Goal: Information Seeking & Learning: Learn about a topic

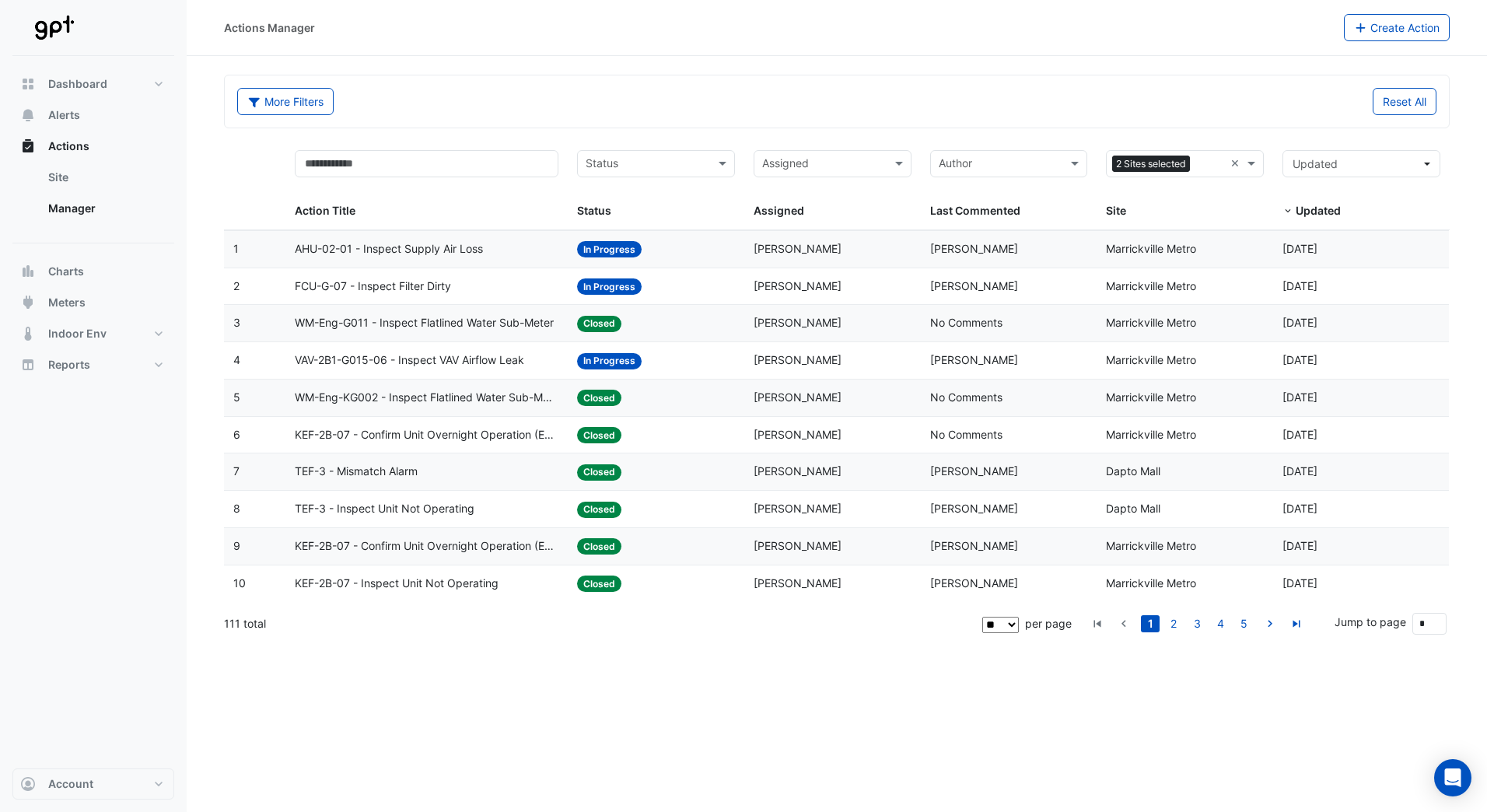
click at [399, 355] on span "VAV-2B1-G015-06 - Inspect VAV Airflow Leak" at bounding box center [409, 360] width 229 height 18
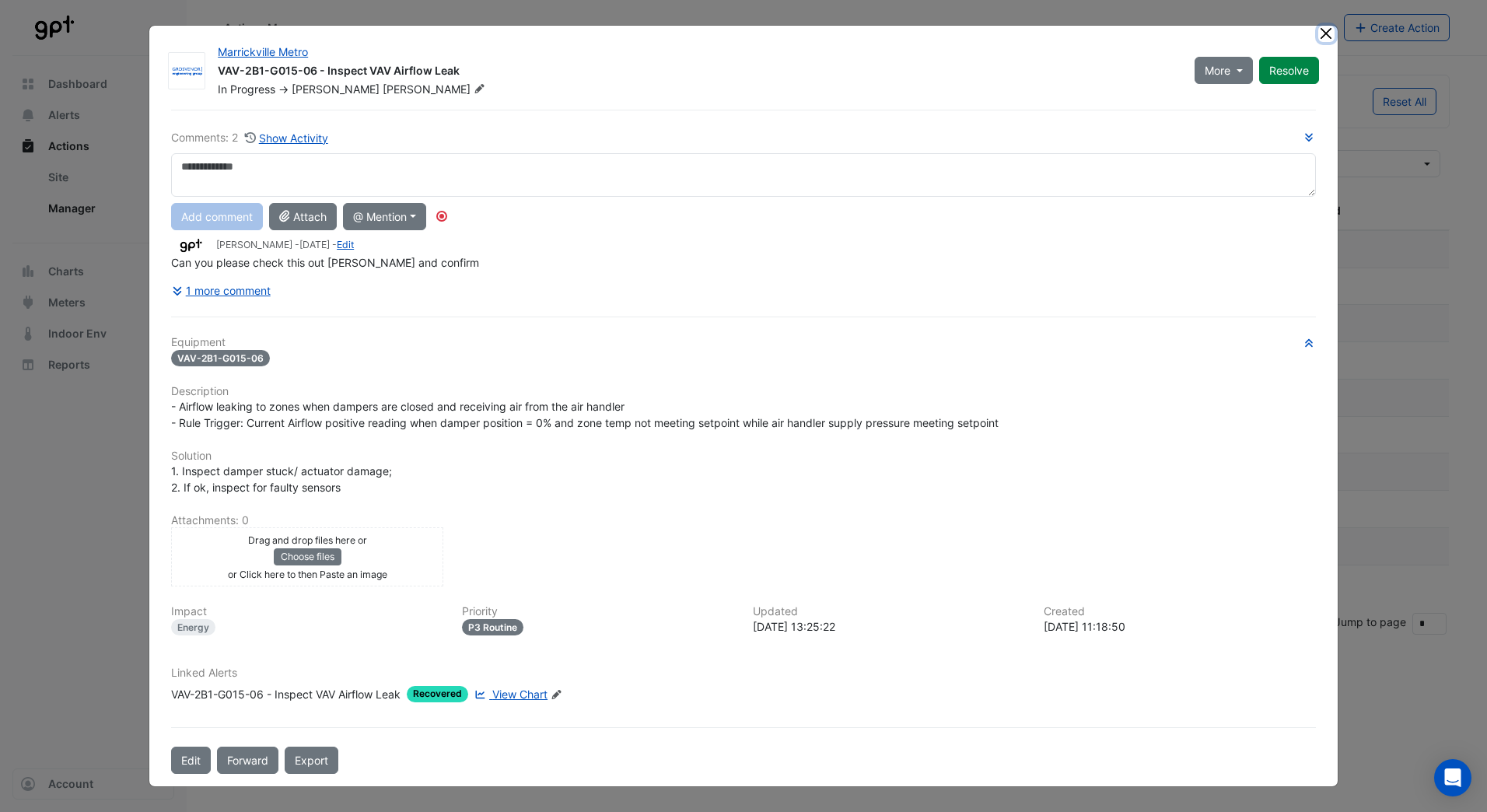
click at [1326, 37] on button "Close" at bounding box center [1326, 34] width 16 height 16
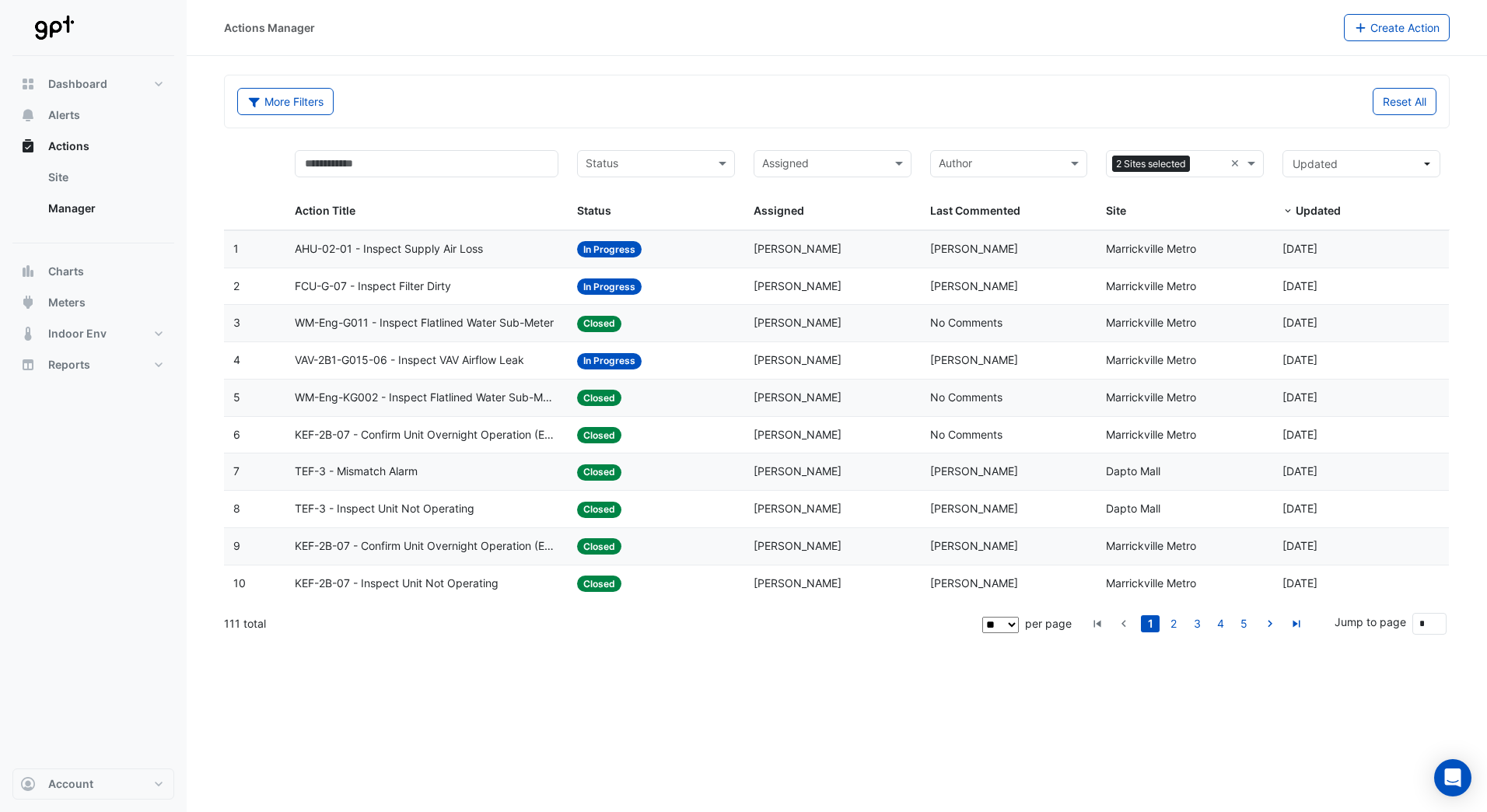
click at [447, 279] on span "FCU-G-07 - Inspect Filter Dirty" at bounding box center [372, 287] width 157 height 18
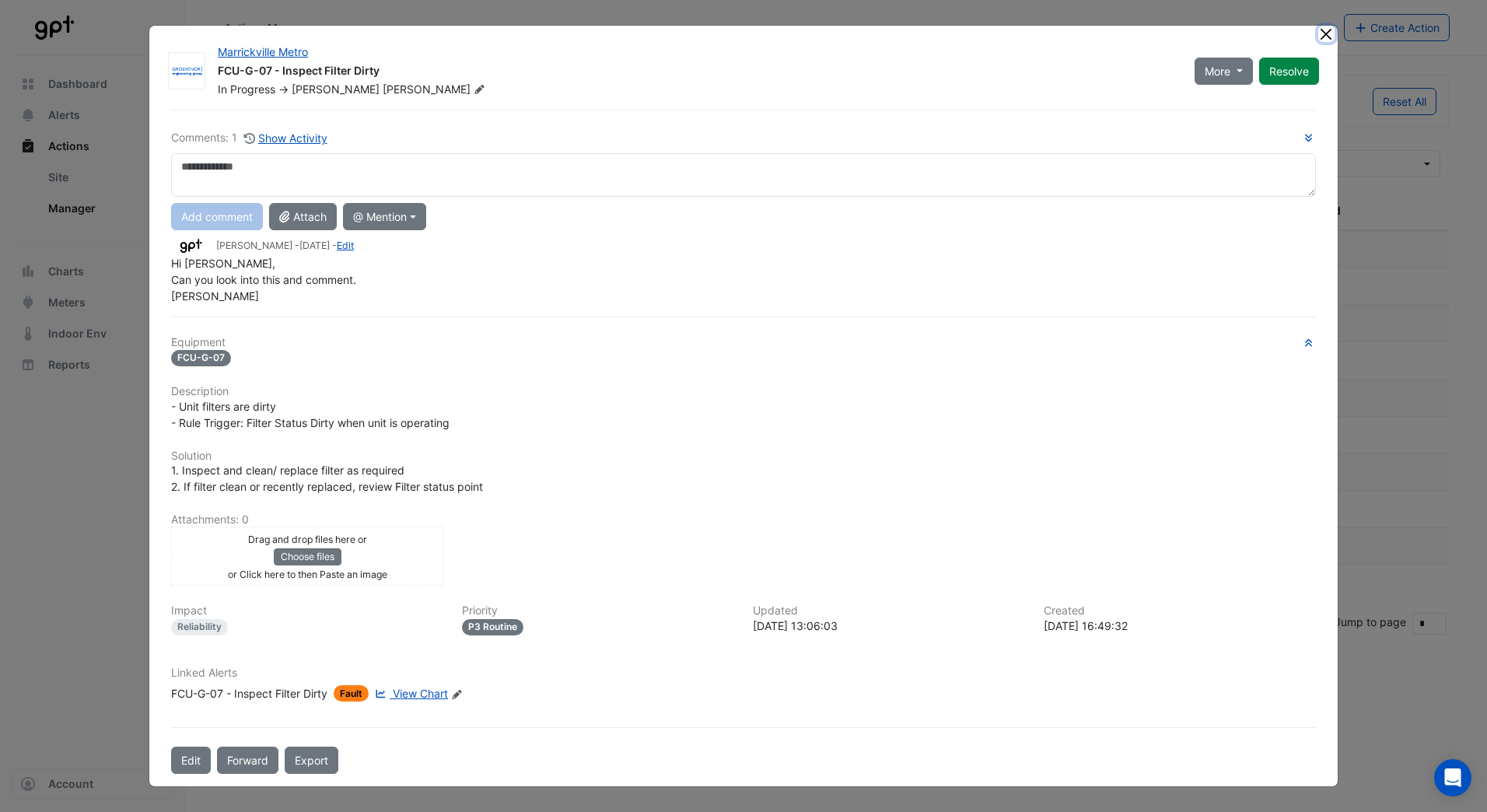
click at [1324, 31] on button "Close" at bounding box center [1326, 34] width 16 height 16
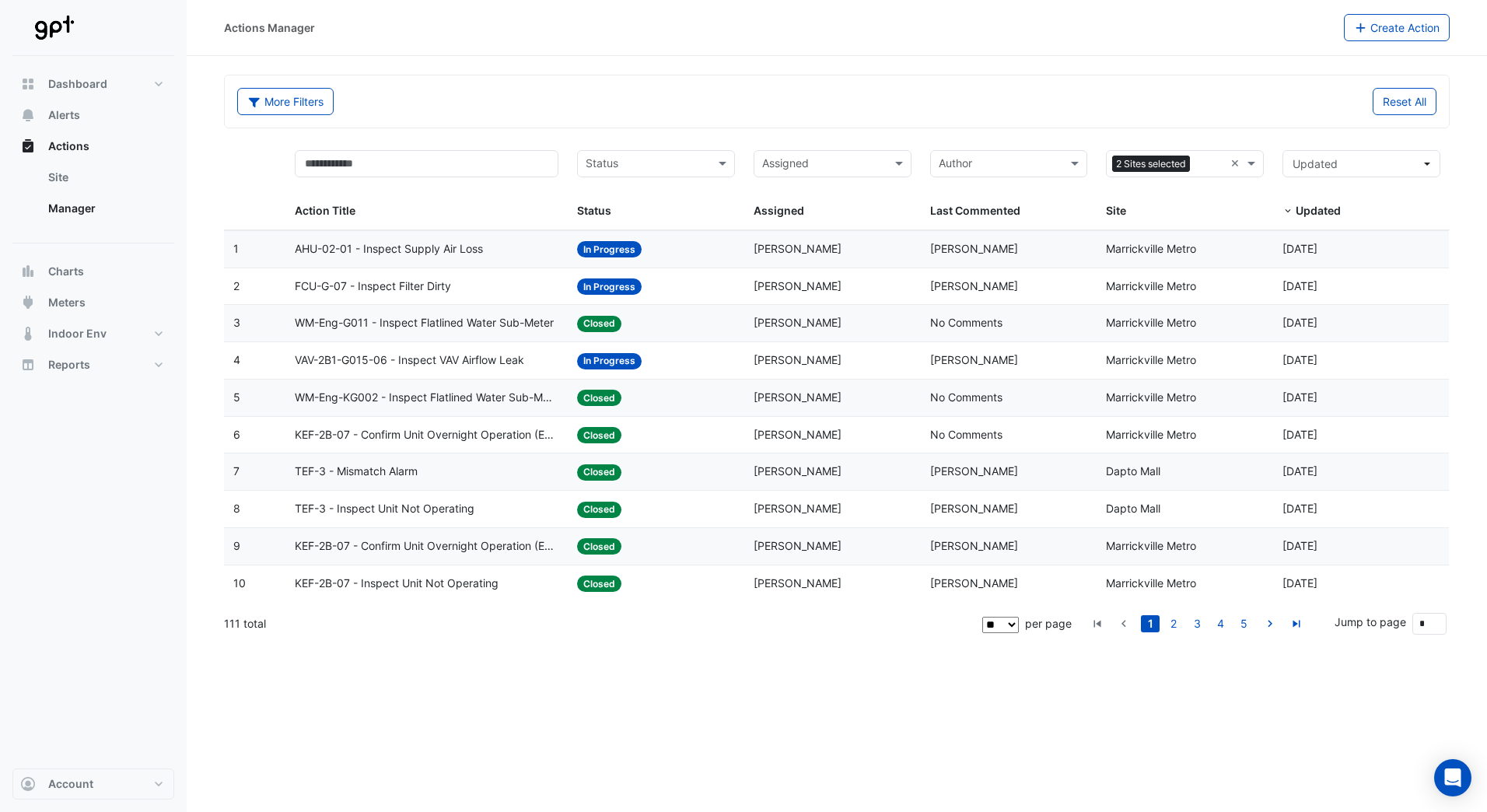
click at [418, 250] on span "AHU-02-01 - Inspect Supply Air Loss" at bounding box center [388, 249] width 188 height 18
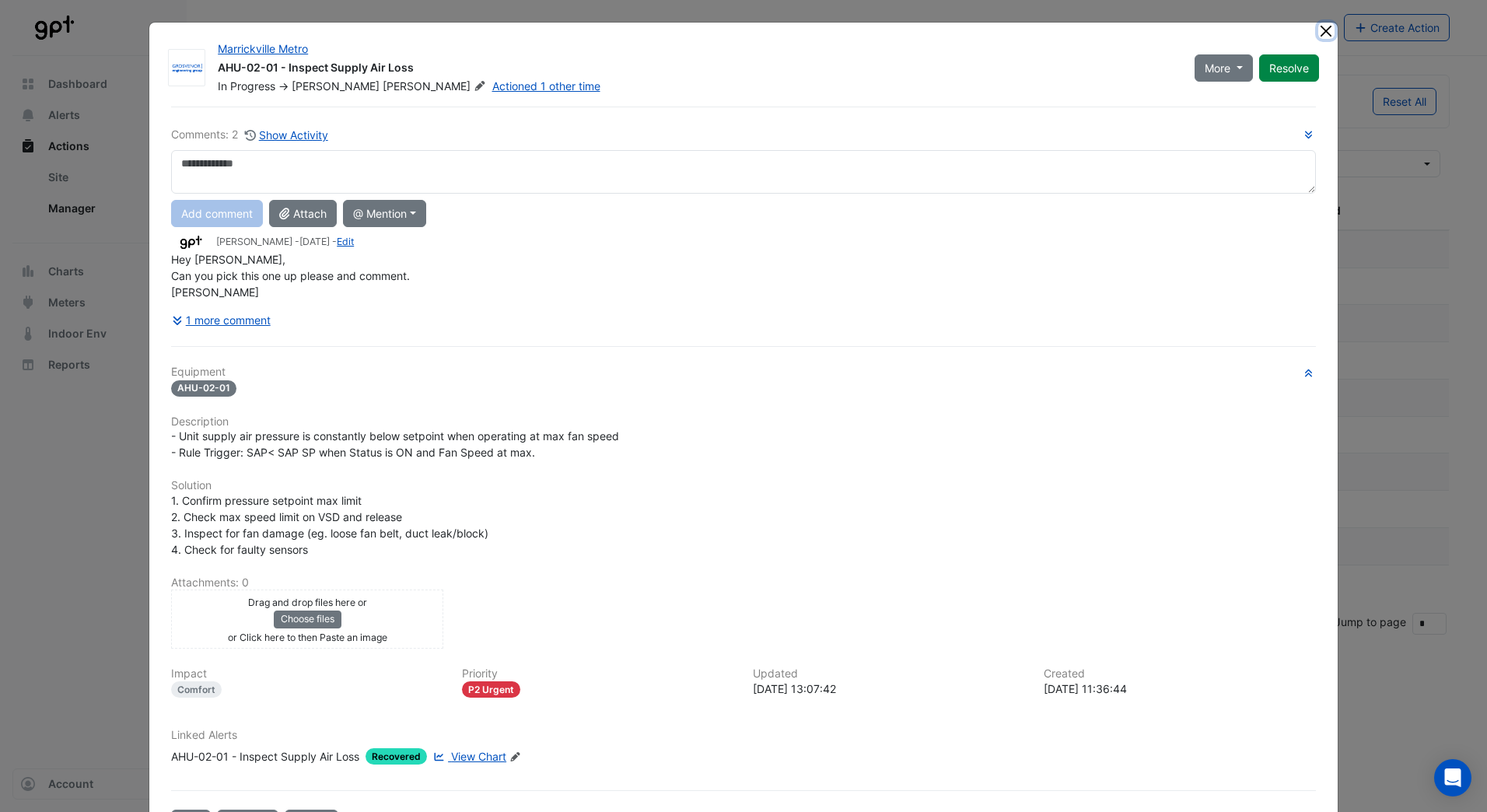
click at [1319, 31] on button "Close" at bounding box center [1326, 31] width 16 height 16
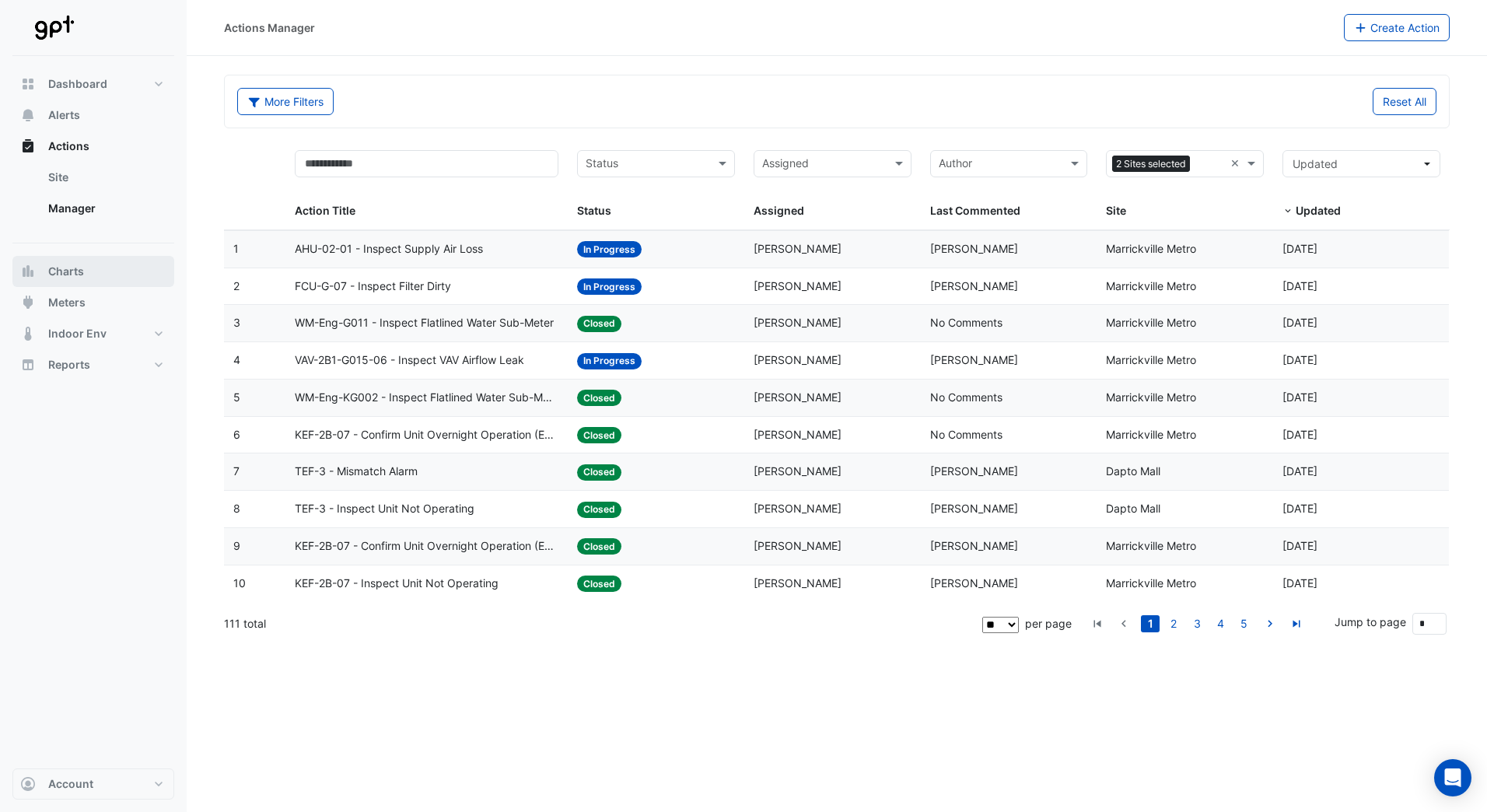
click at [80, 270] on span "Charts" at bounding box center [66, 272] width 35 height 16
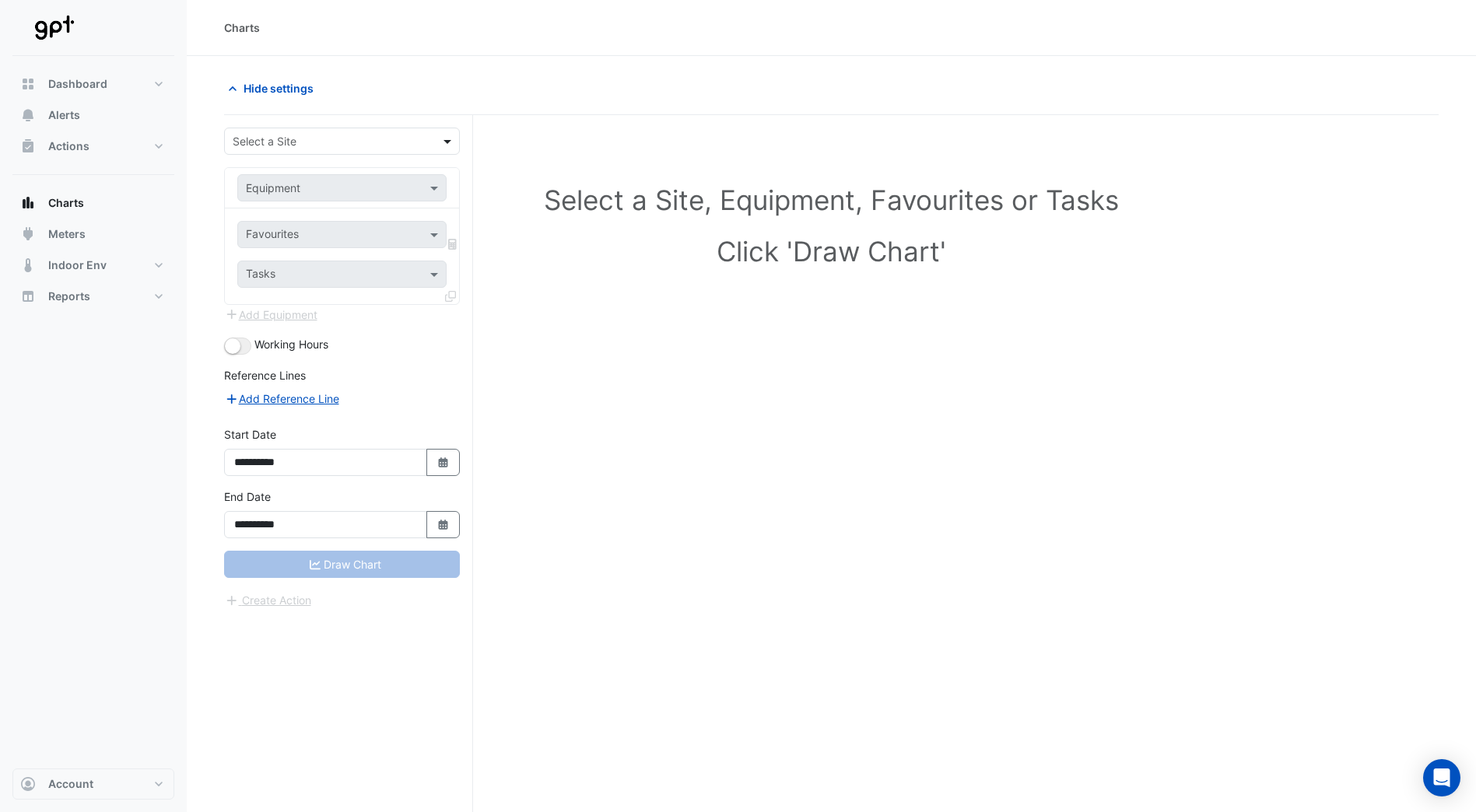
click at [450, 142] on span at bounding box center [450, 141] width 19 height 16
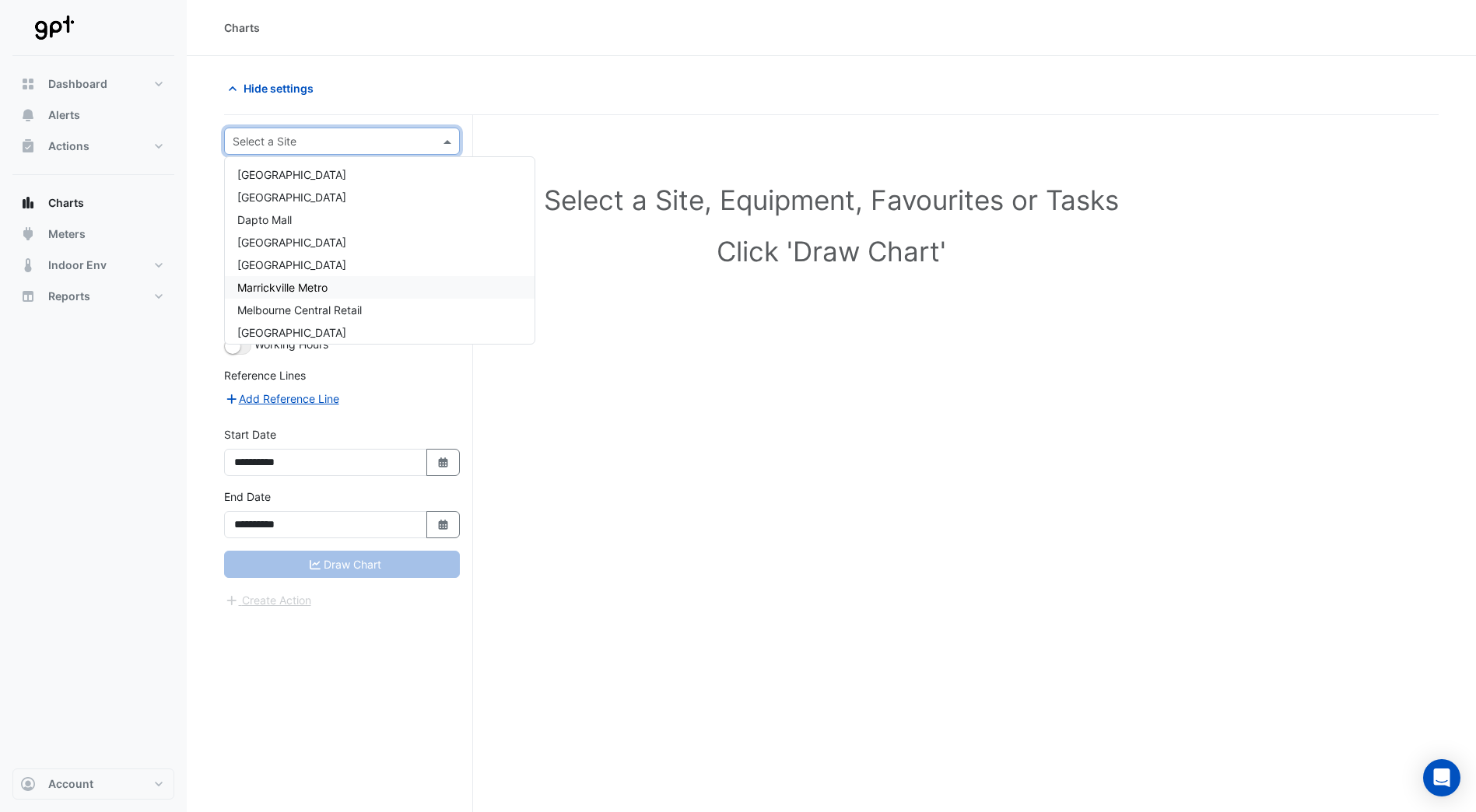
click at [345, 286] on div "Marrickville Metro" at bounding box center [380, 287] width 310 height 23
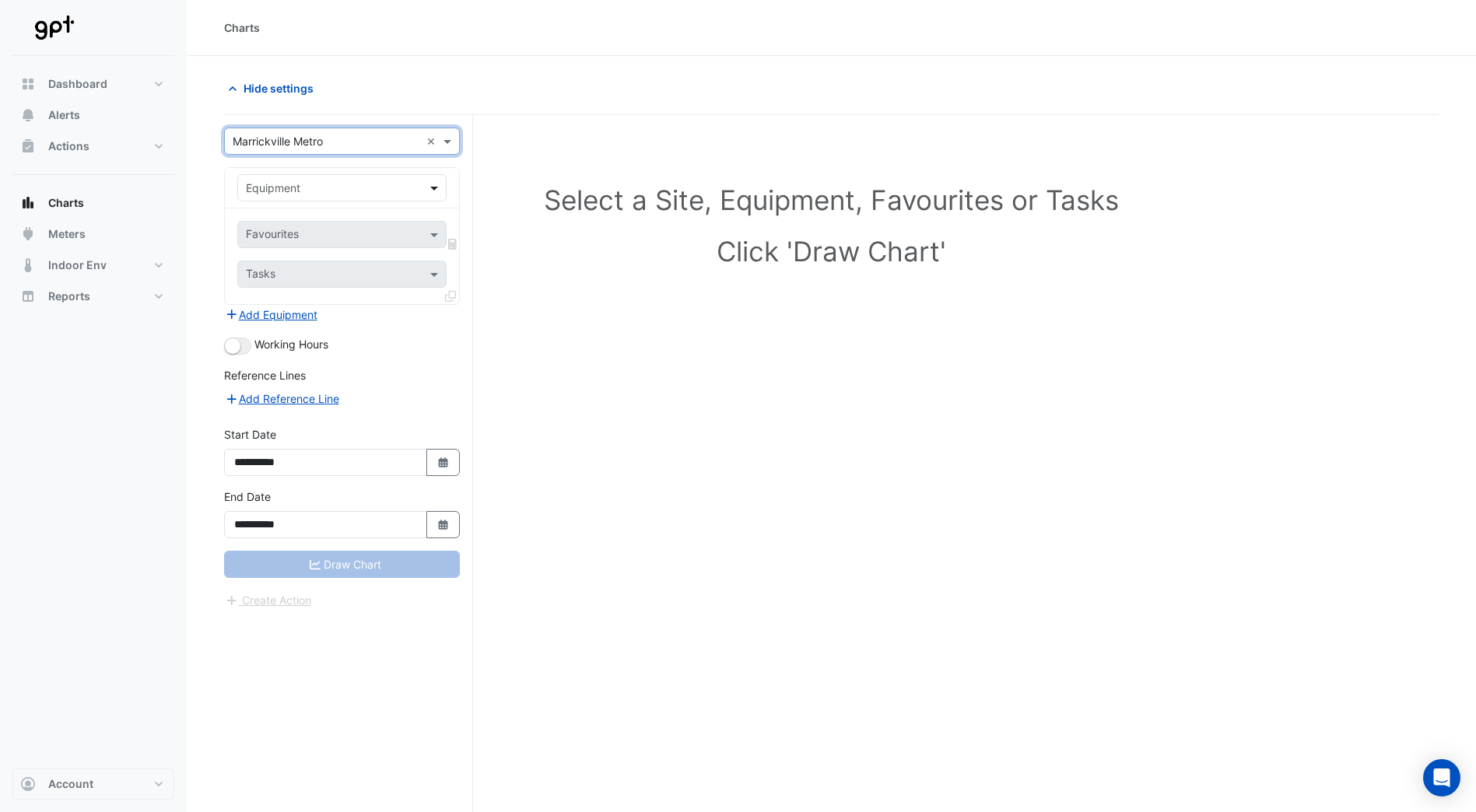
click at [435, 188] on span at bounding box center [436, 188] width 19 height 16
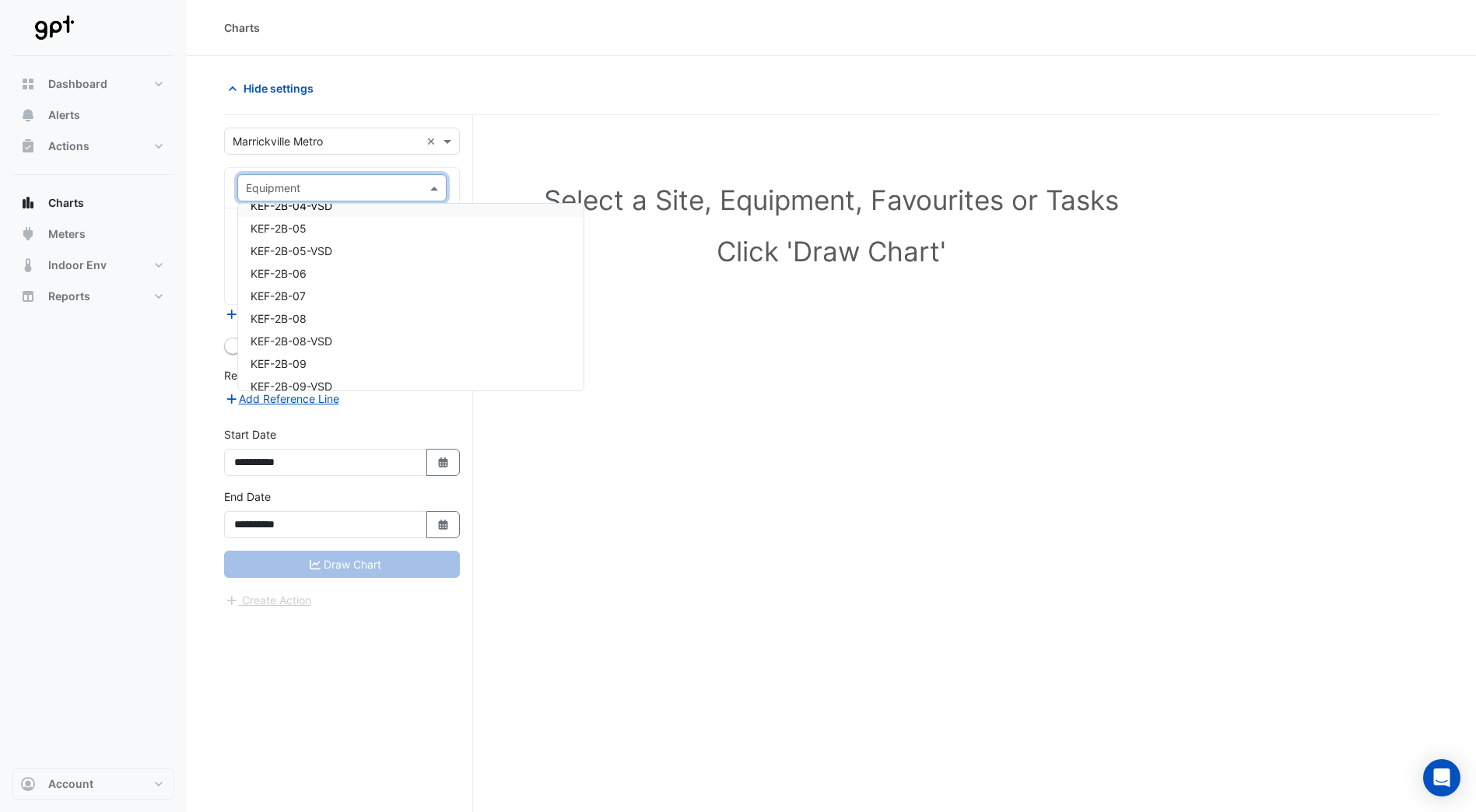
scroll to position [4777, 0]
click at [294, 318] on span "KEF-2B-08" at bounding box center [278, 316] width 56 height 13
click at [435, 231] on span at bounding box center [436, 234] width 19 height 16
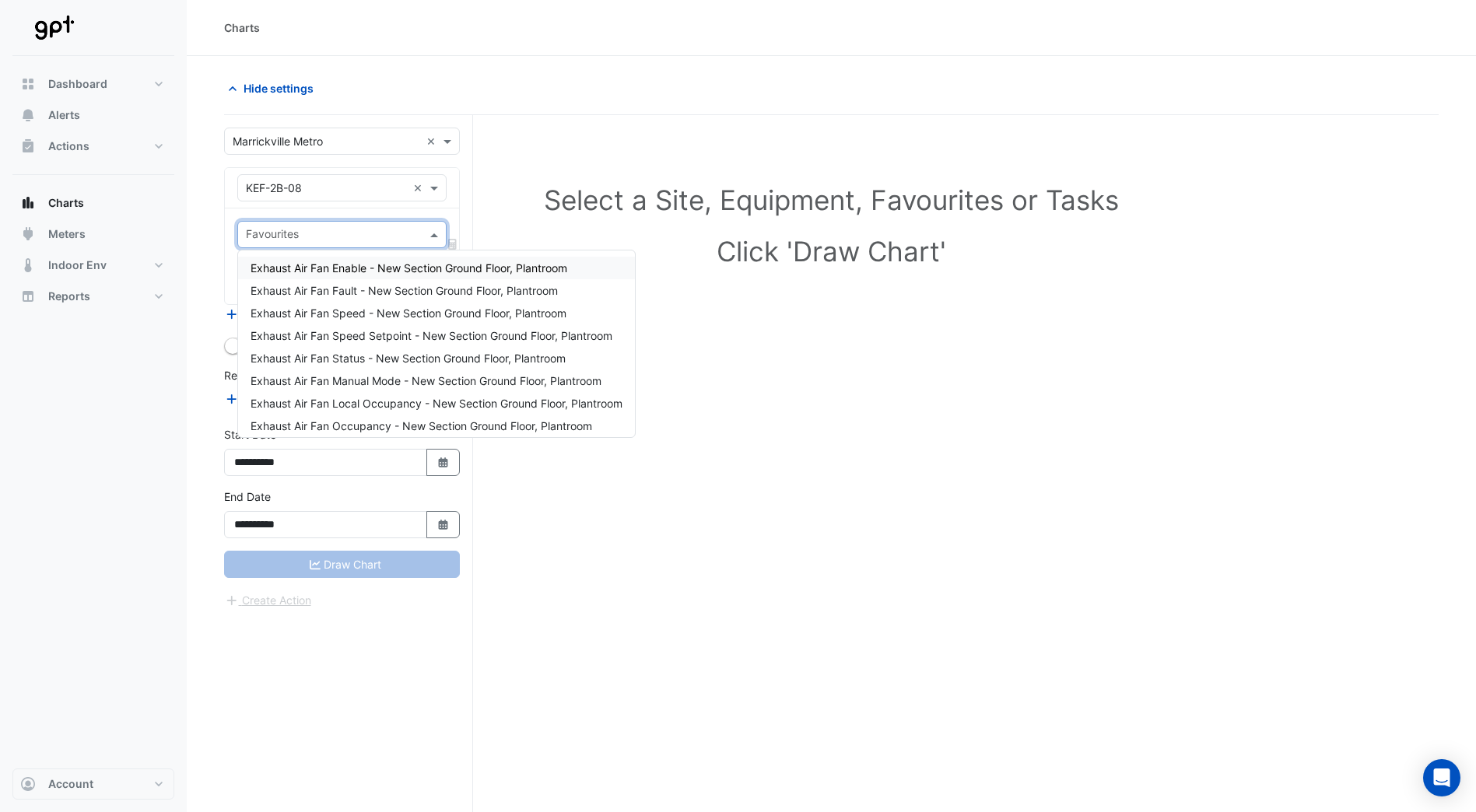
click at [430, 242] on div "Favourites" at bounding box center [342, 234] width 210 height 27
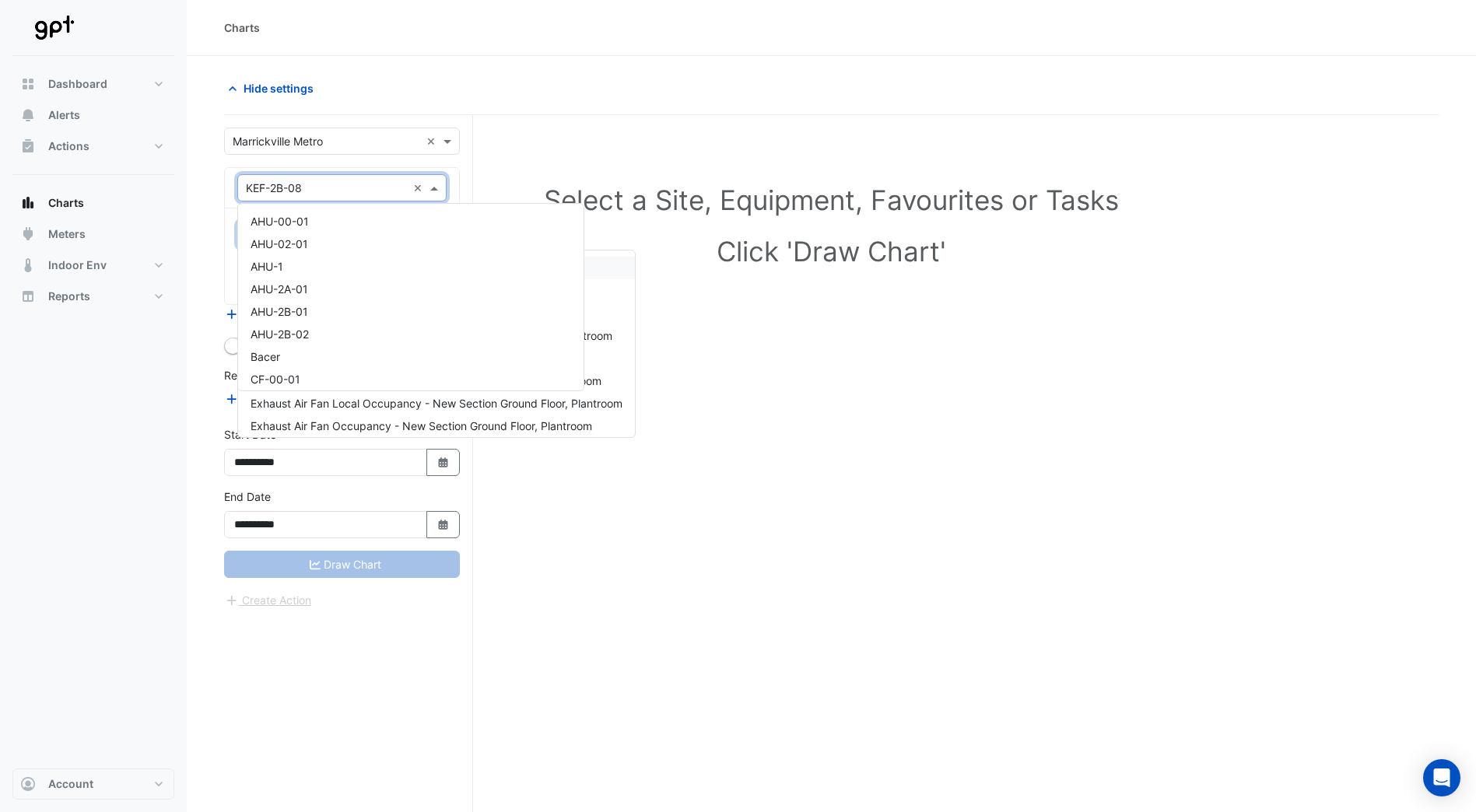
click at [434, 189] on span at bounding box center [436, 188] width 19 height 16
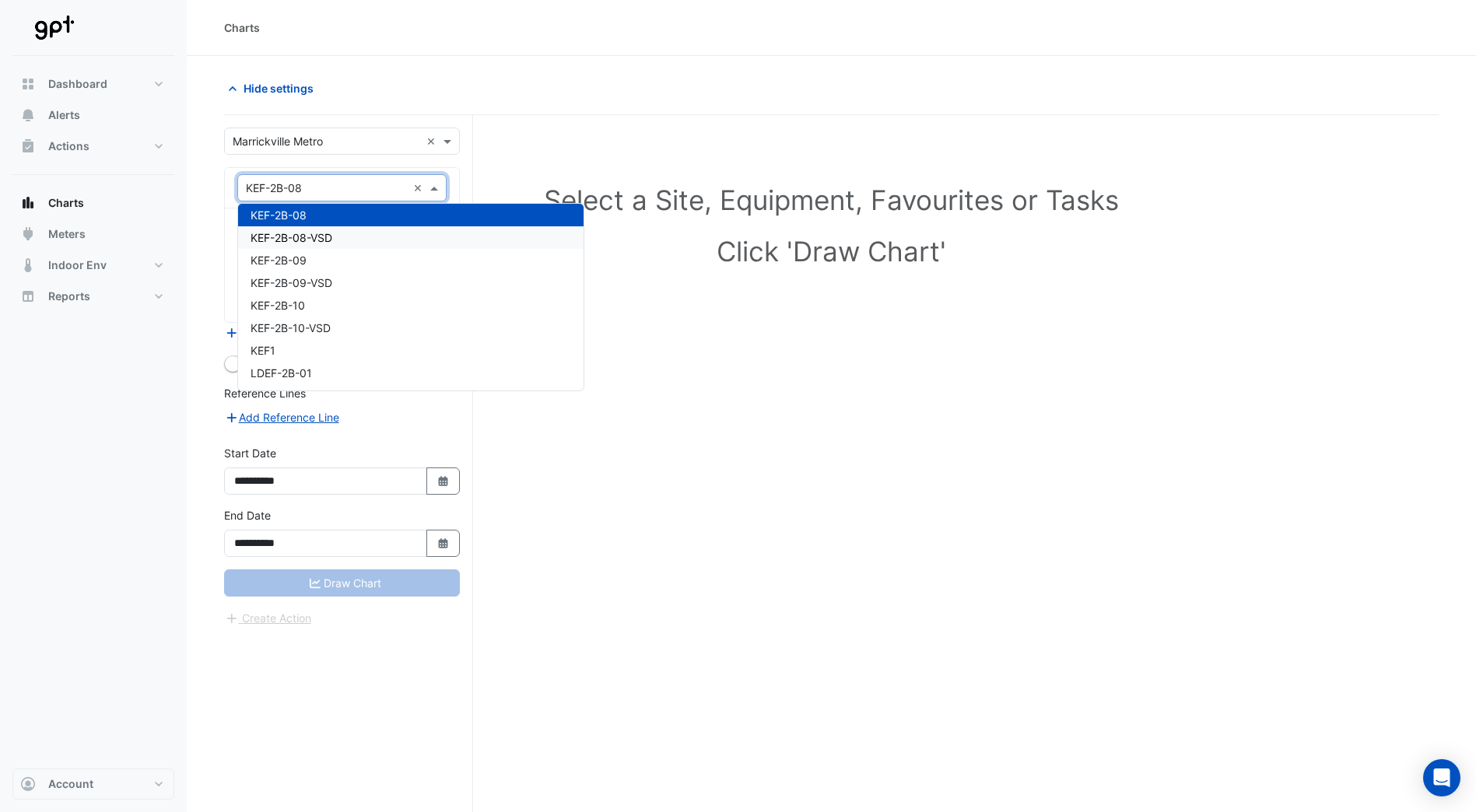
click at [367, 244] on div "KEF-2B-08-VSD" at bounding box center [411, 238] width 345 height 23
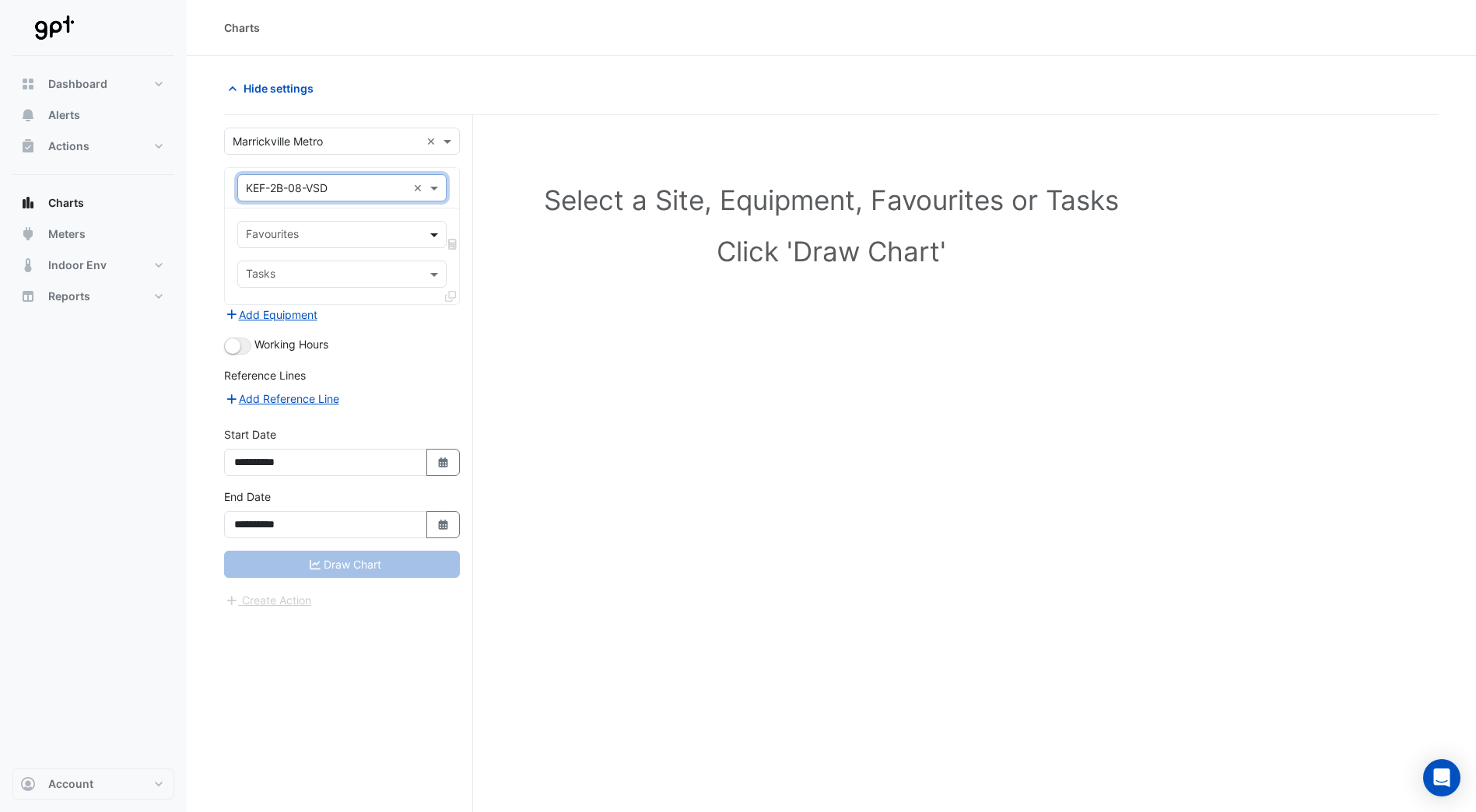
click at [427, 241] on span at bounding box center [436, 234] width 19 height 16
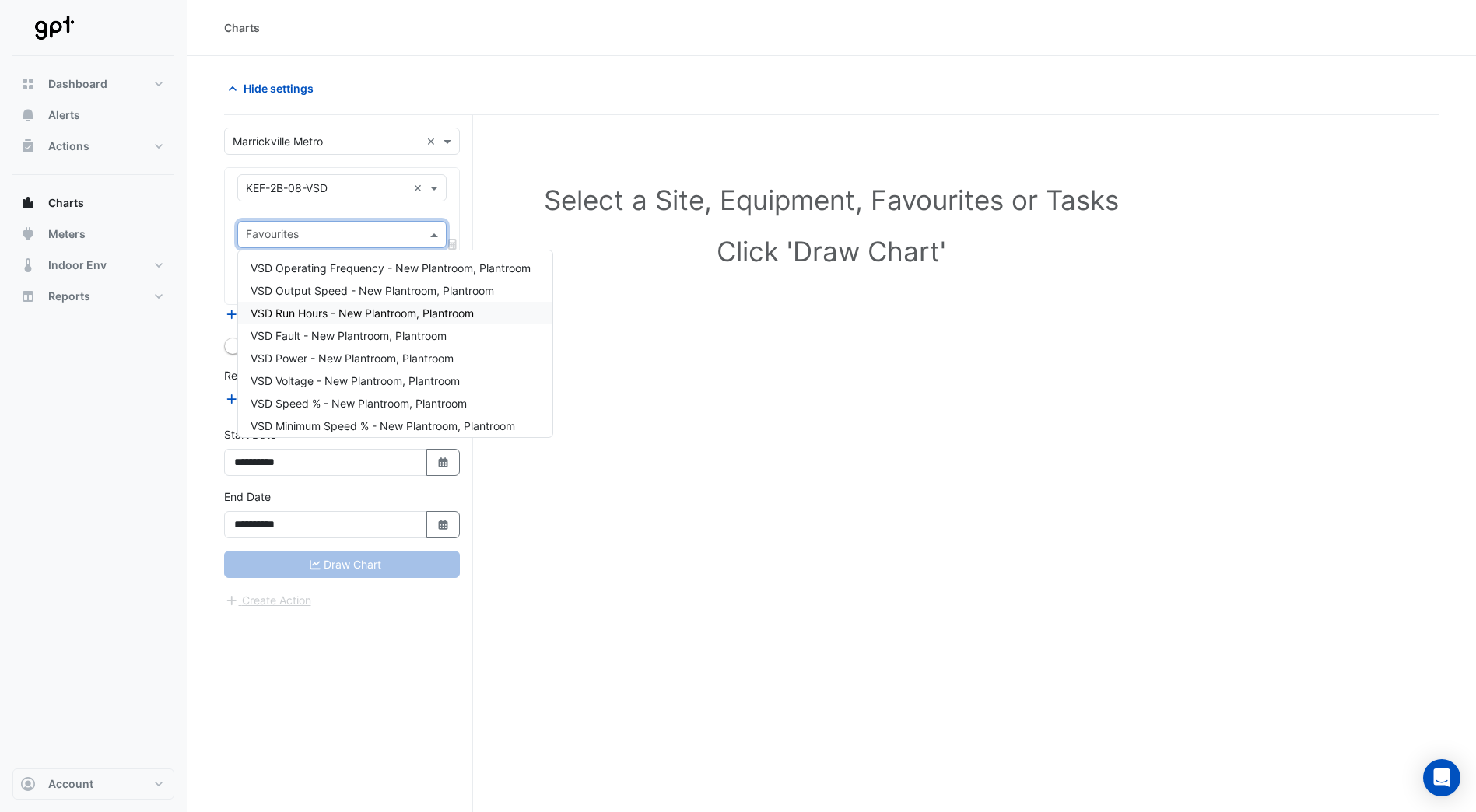
click at [396, 312] on span "VSD Run Hours - New Plantroom, Plantroom" at bounding box center [362, 312] width 223 height 13
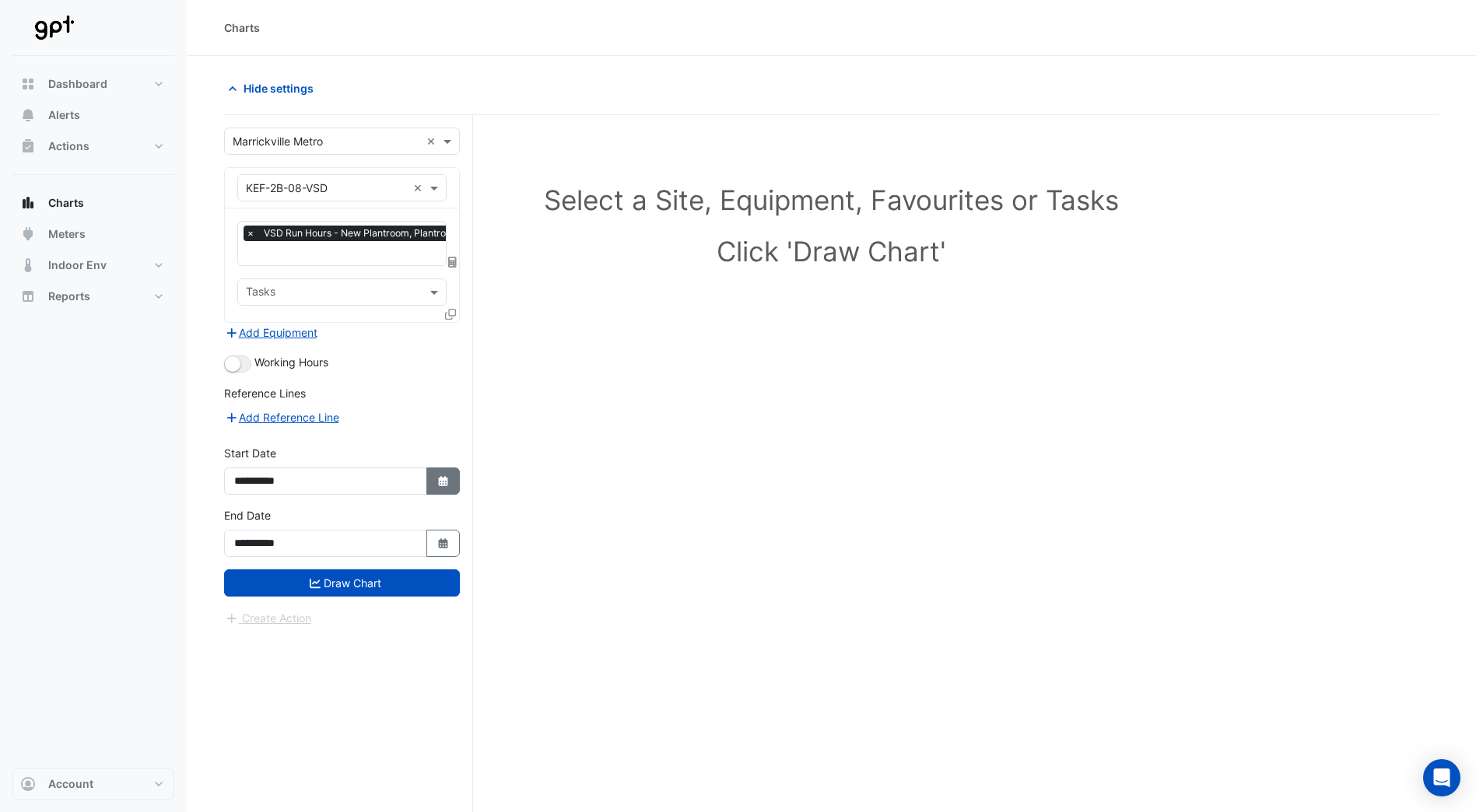
click at [440, 485] on icon "Select Date" at bounding box center [443, 481] width 14 height 11
select select "*"
select select "****"
click at [255, 277] on button "Previous month" at bounding box center [250, 273] width 19 height 25
select select "*"
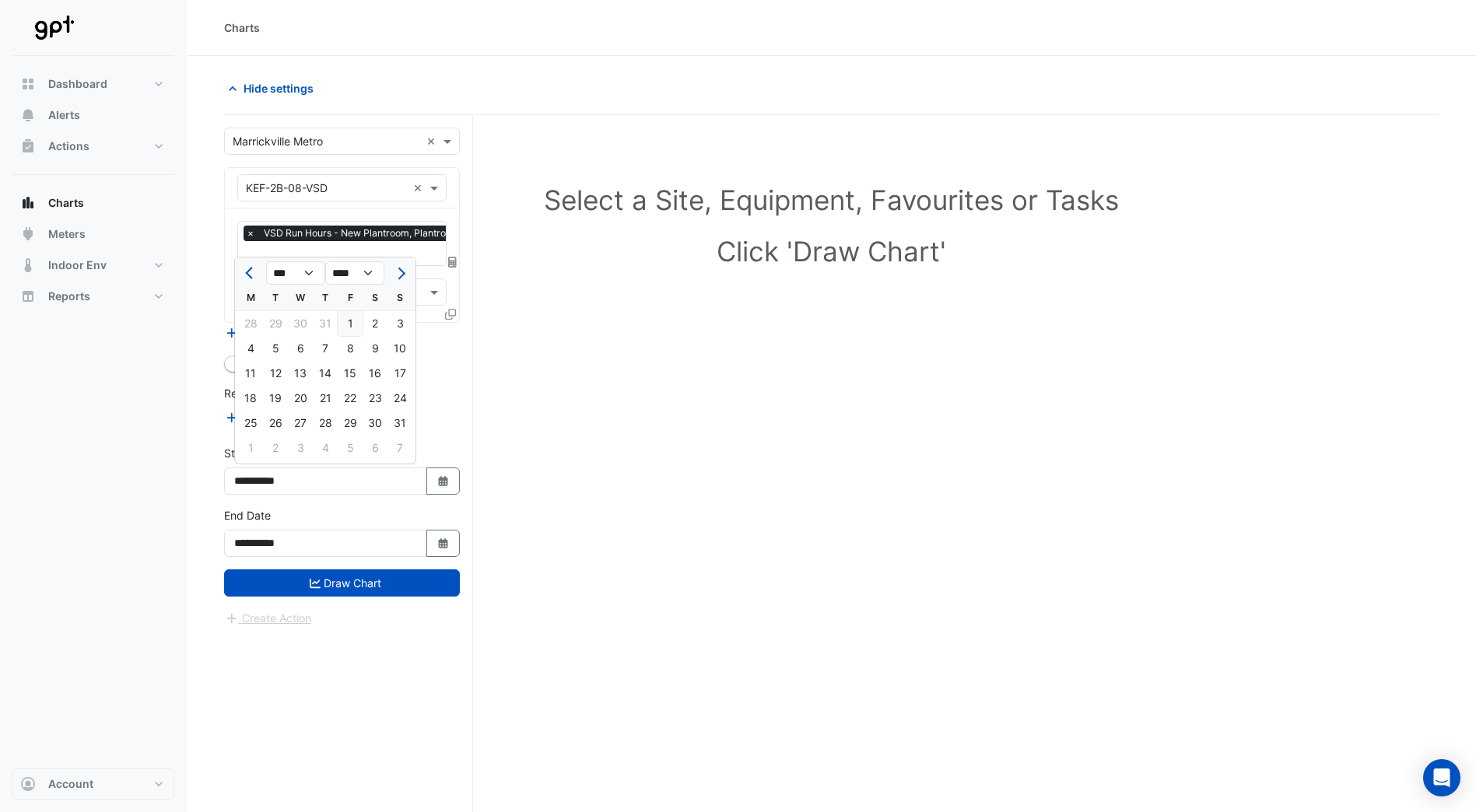
click at [348, 325] on div "1" at bounding box center [350, 324] width 25 height 25
type input "**********"
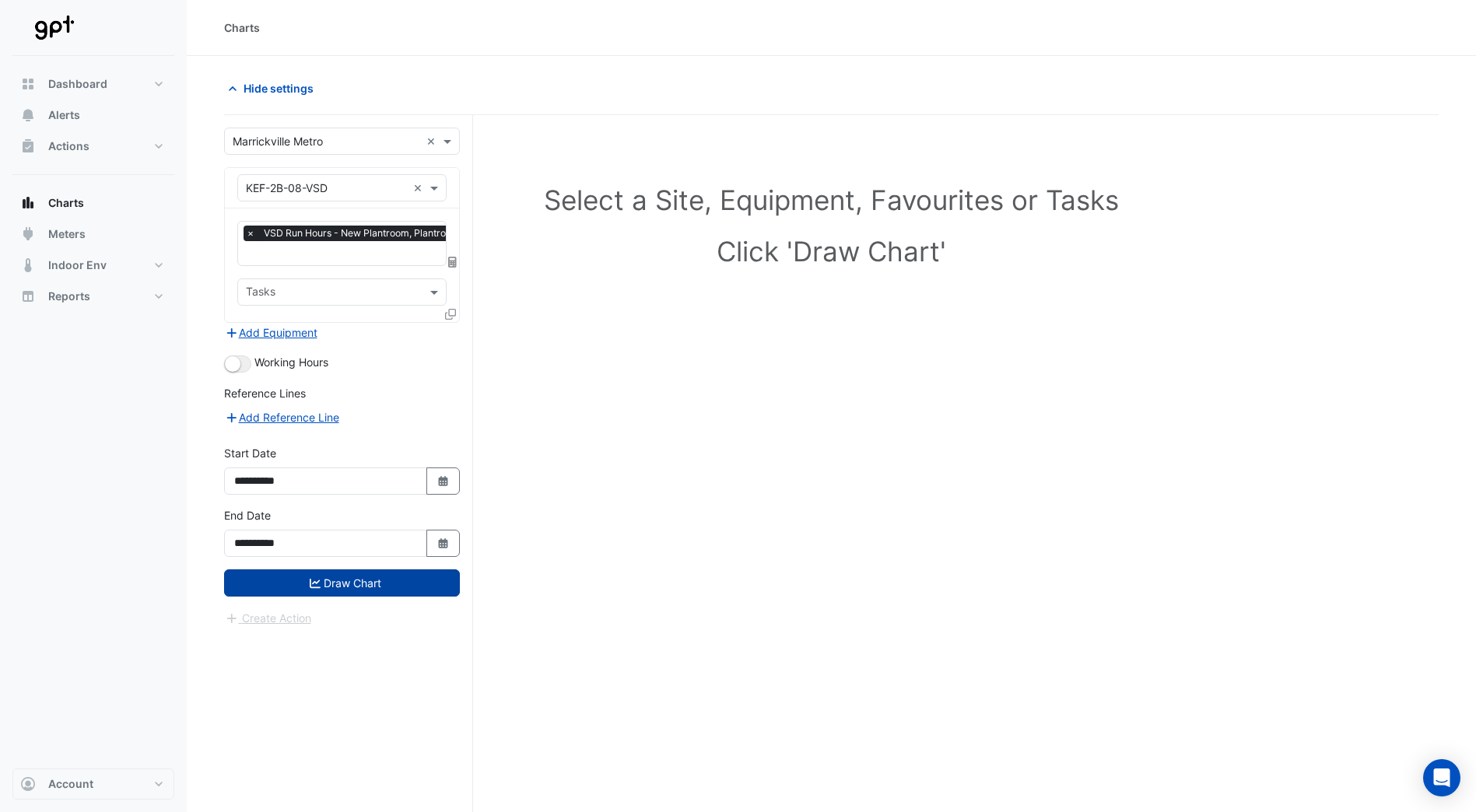
click at [342, 582] on button "Draw Chart" at bounding box center [342, 583] width 235 height 27
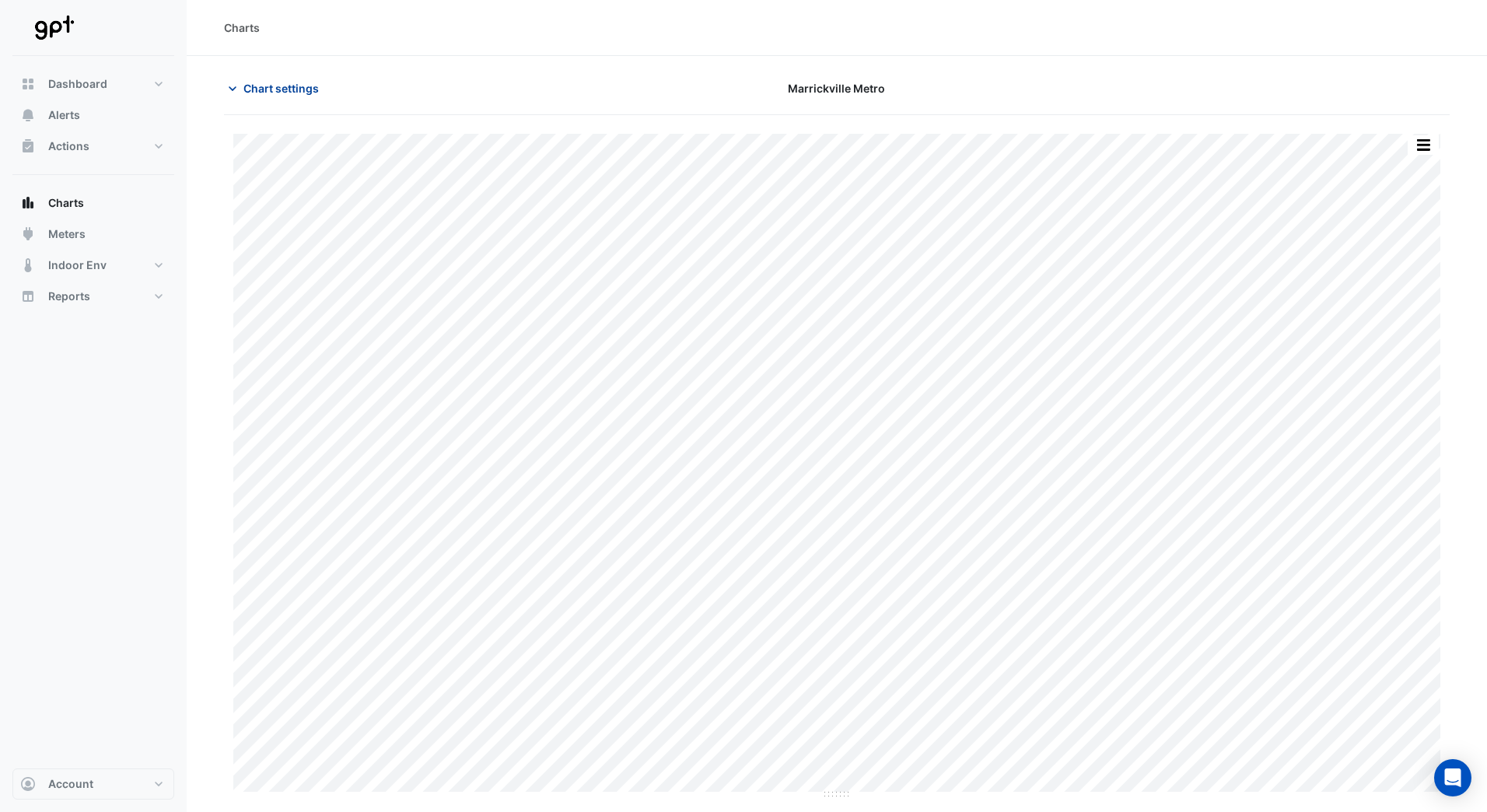
click at [234, 83] on icon "button" at bounding box center [233, 88] width 16 height 16
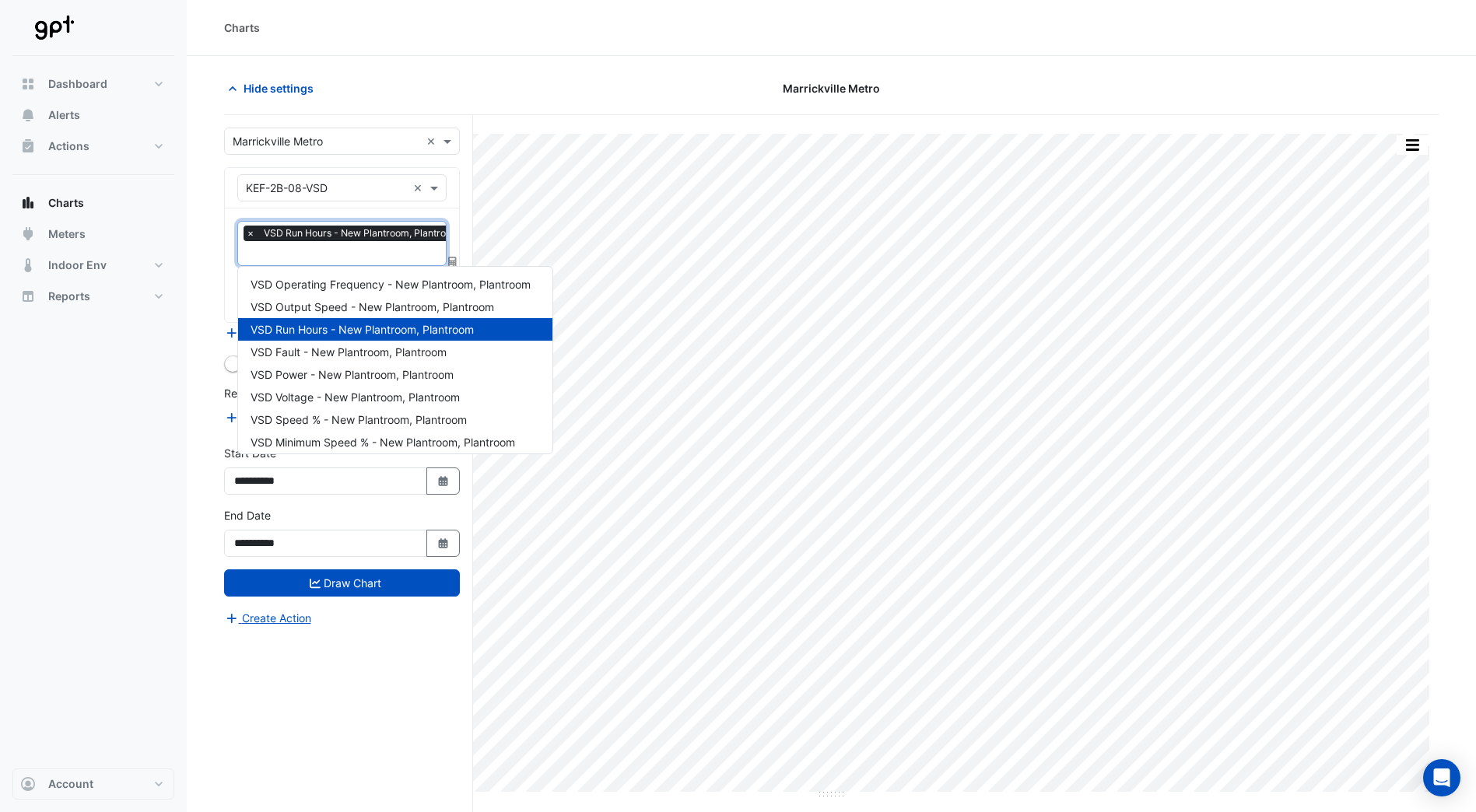
scroll to position [0, 8]
click at [422, 234] on span "VSD Run Hours - New Plantroom, Plantroom" at bounding box center [354, 234] width 204 height 16
click at [244, 229] on span "×" at bounding box center [242, 234] width 14 height 16
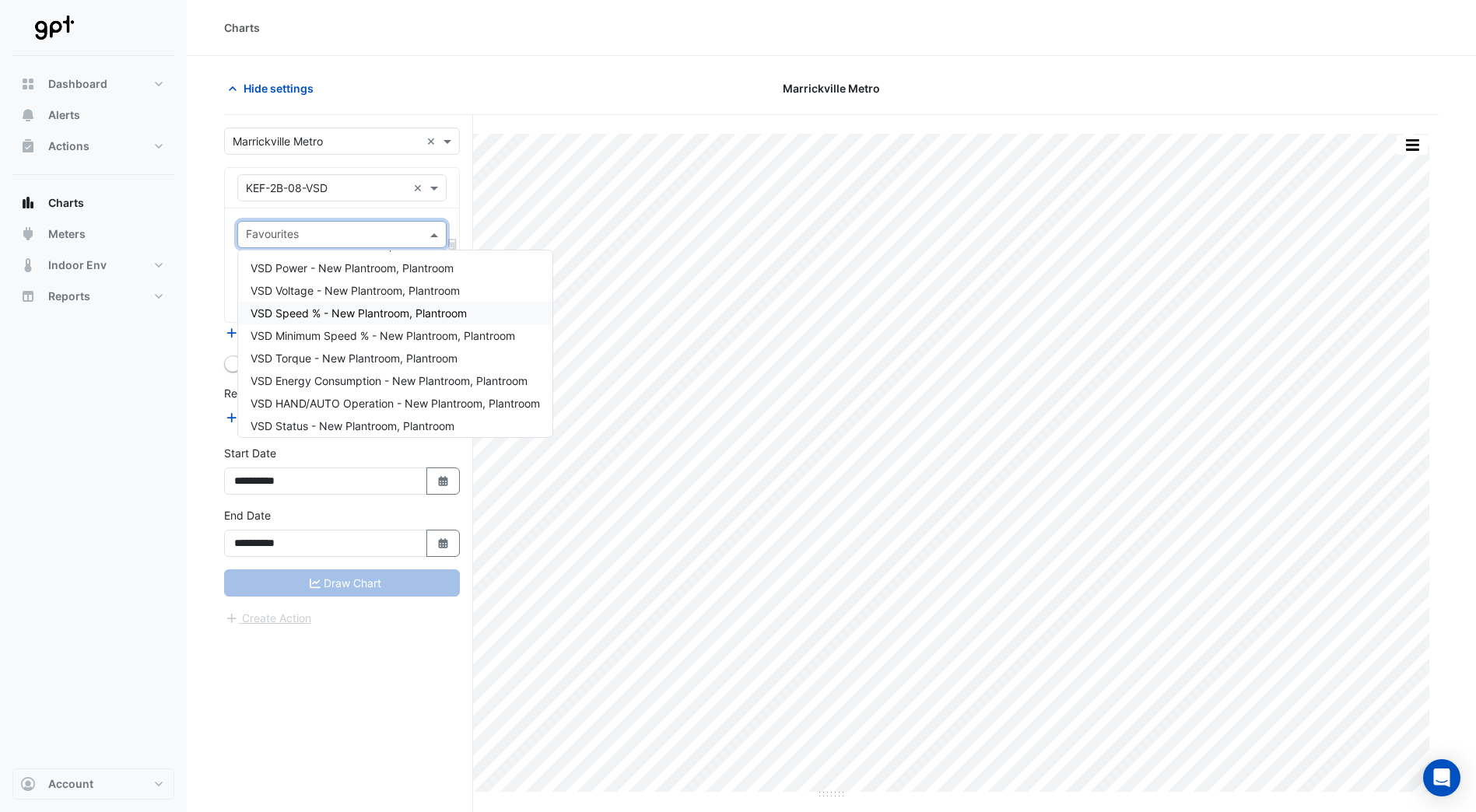
scroll to position [119, 0]
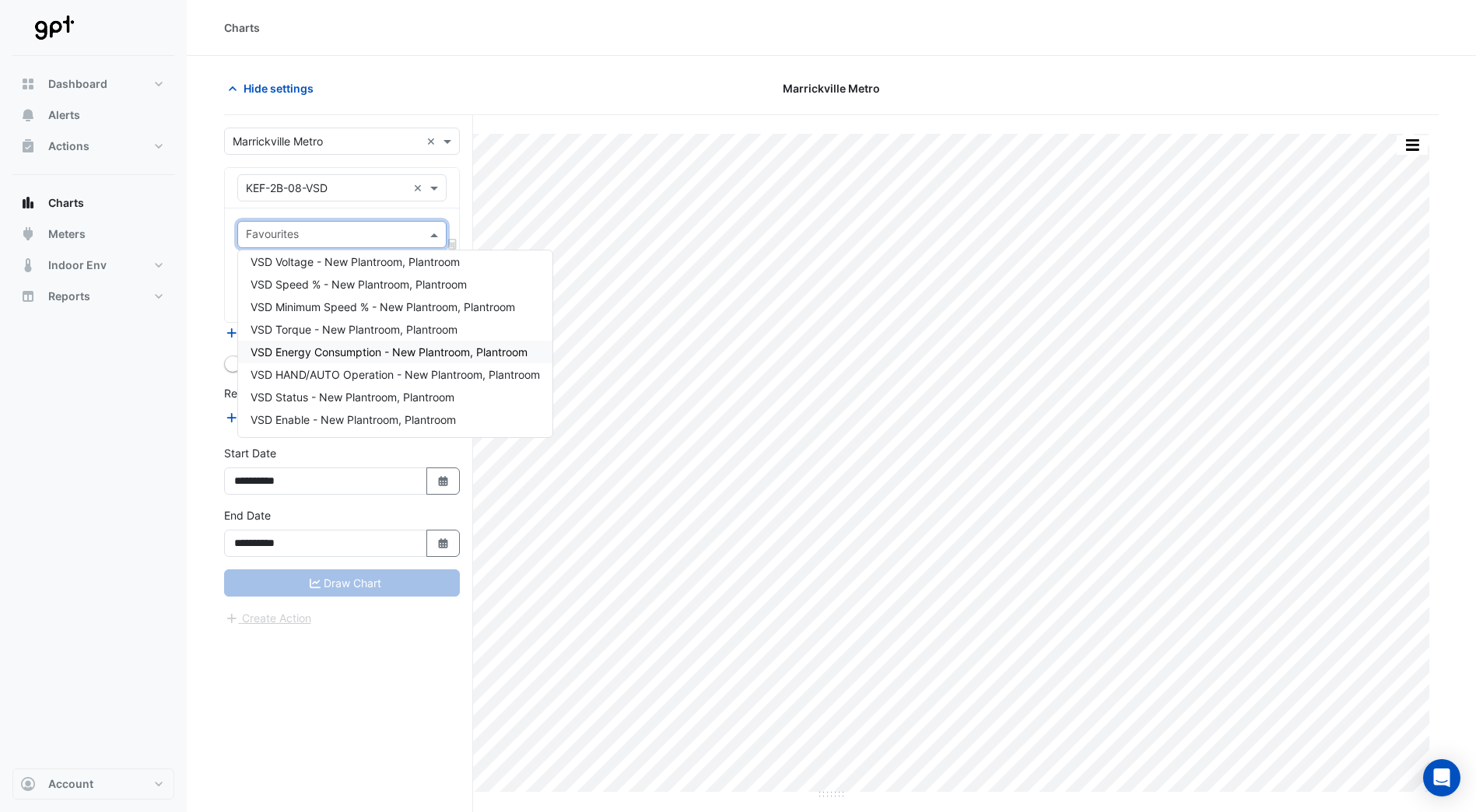
click at [358, 351] on span "VSD Energy Consumption - New Plantroom, Plantroom" at bounding box center [388, 351] width 277 height 13
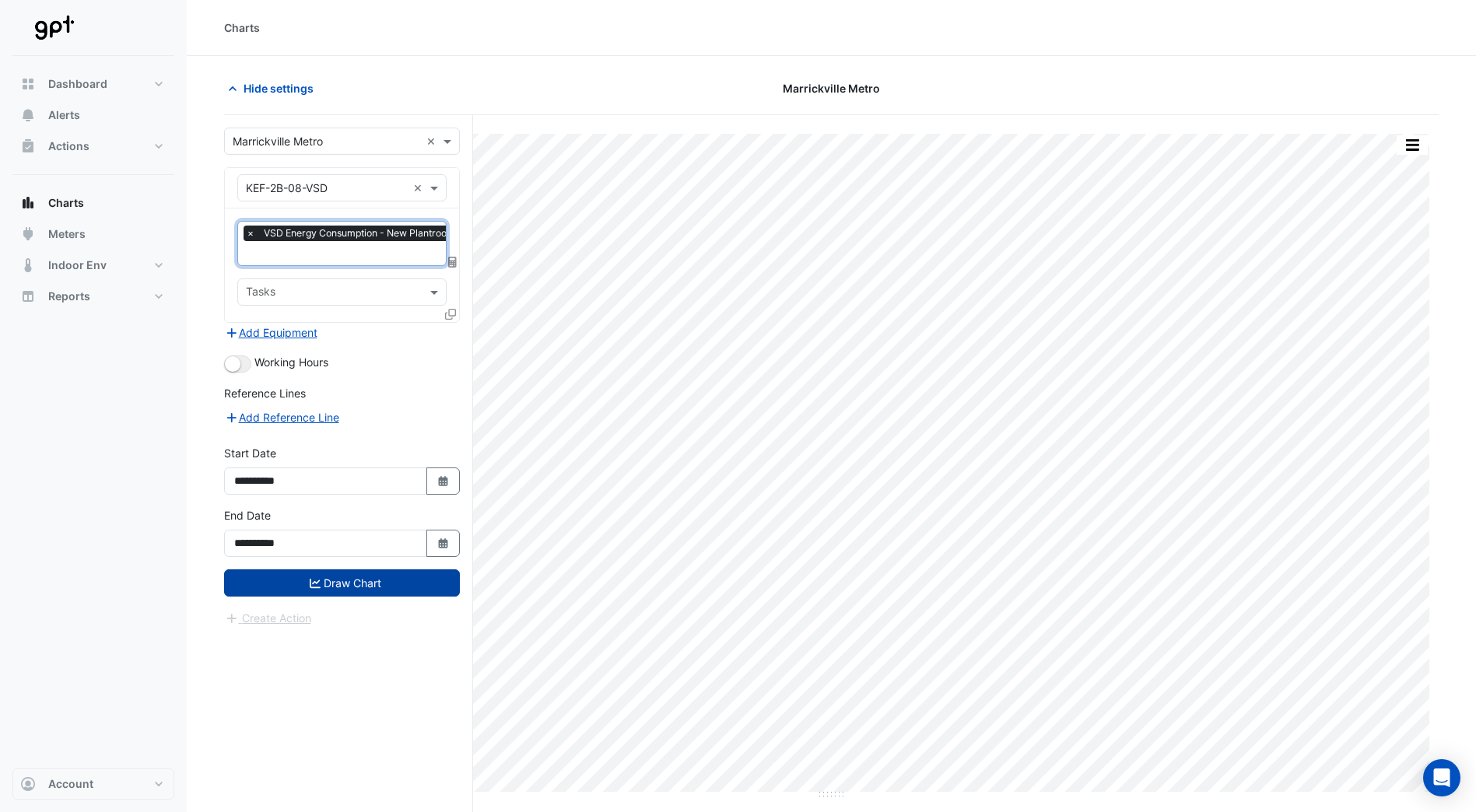
click at [377, 588] on button "Draw Chart" at bounding box center [342, 583] width 235 height 27
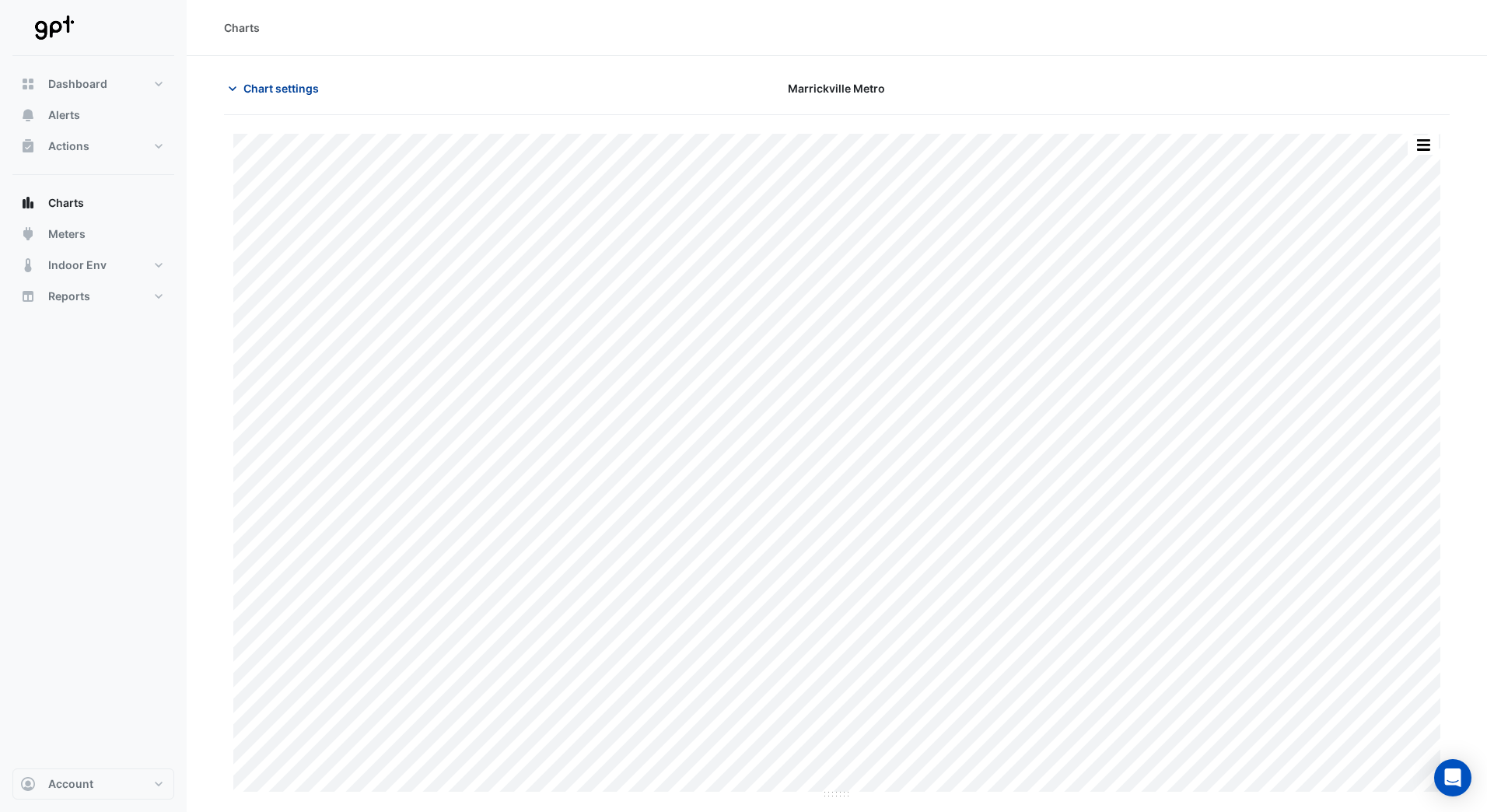
click at [235, 84] on icon "button" at bounding box center [233, 88] width 16 height 16
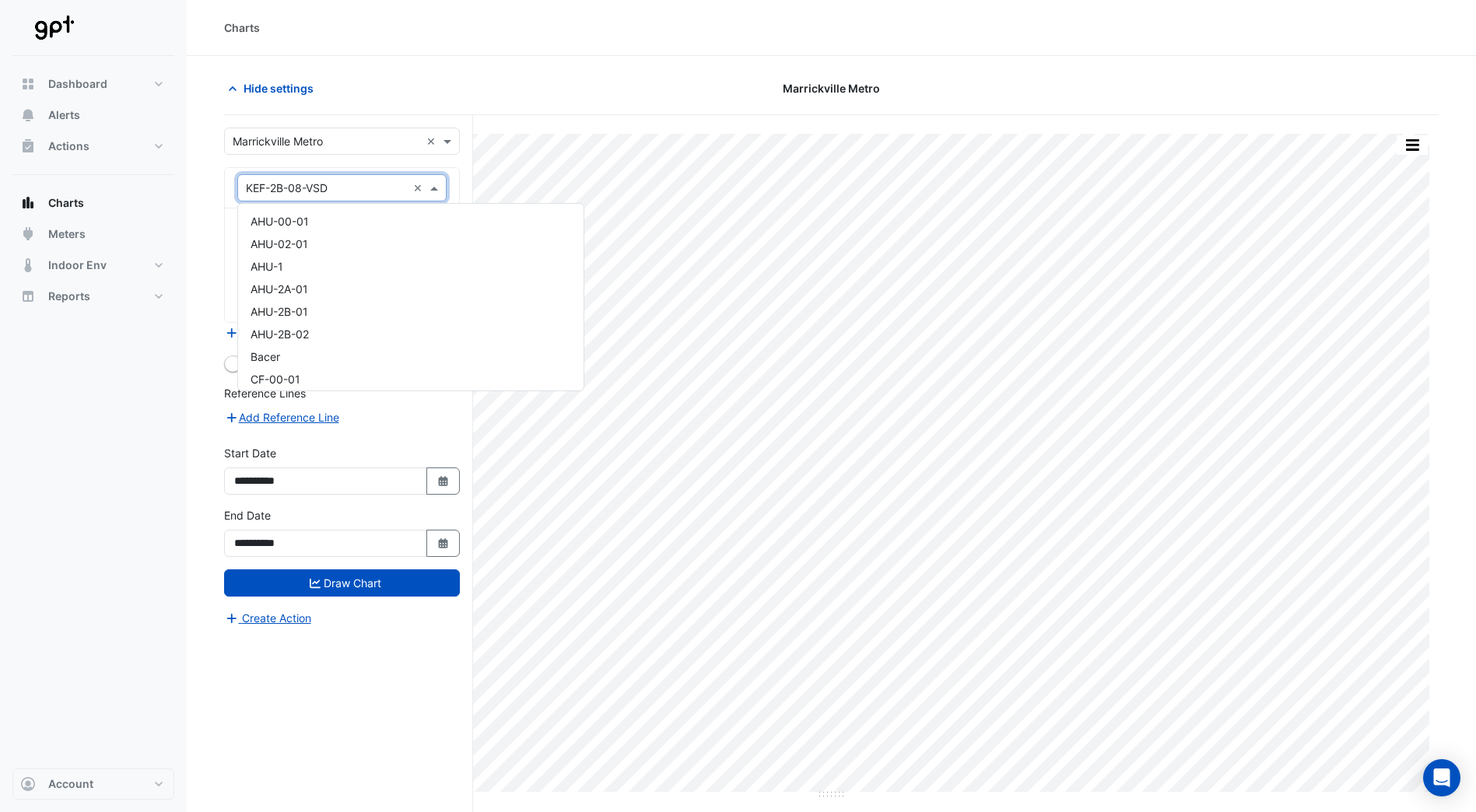
click at [429, 186] on span at bounding box center [436, 188] width 19 height 16
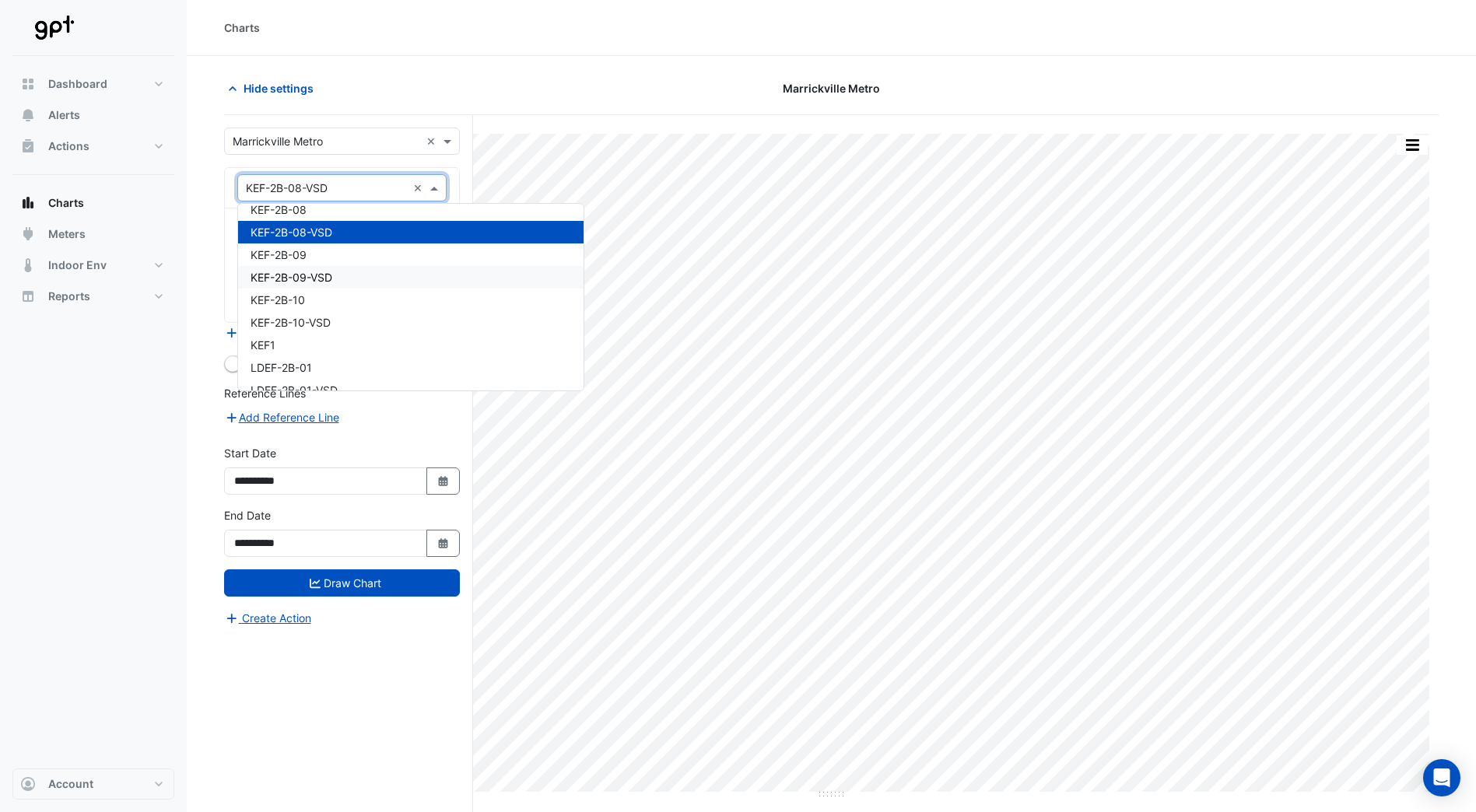
scroll to position [4882, 0]
click at [349, 216] on div "KEF-2B-08" at bounding box center [411, 211] width 345 height 23
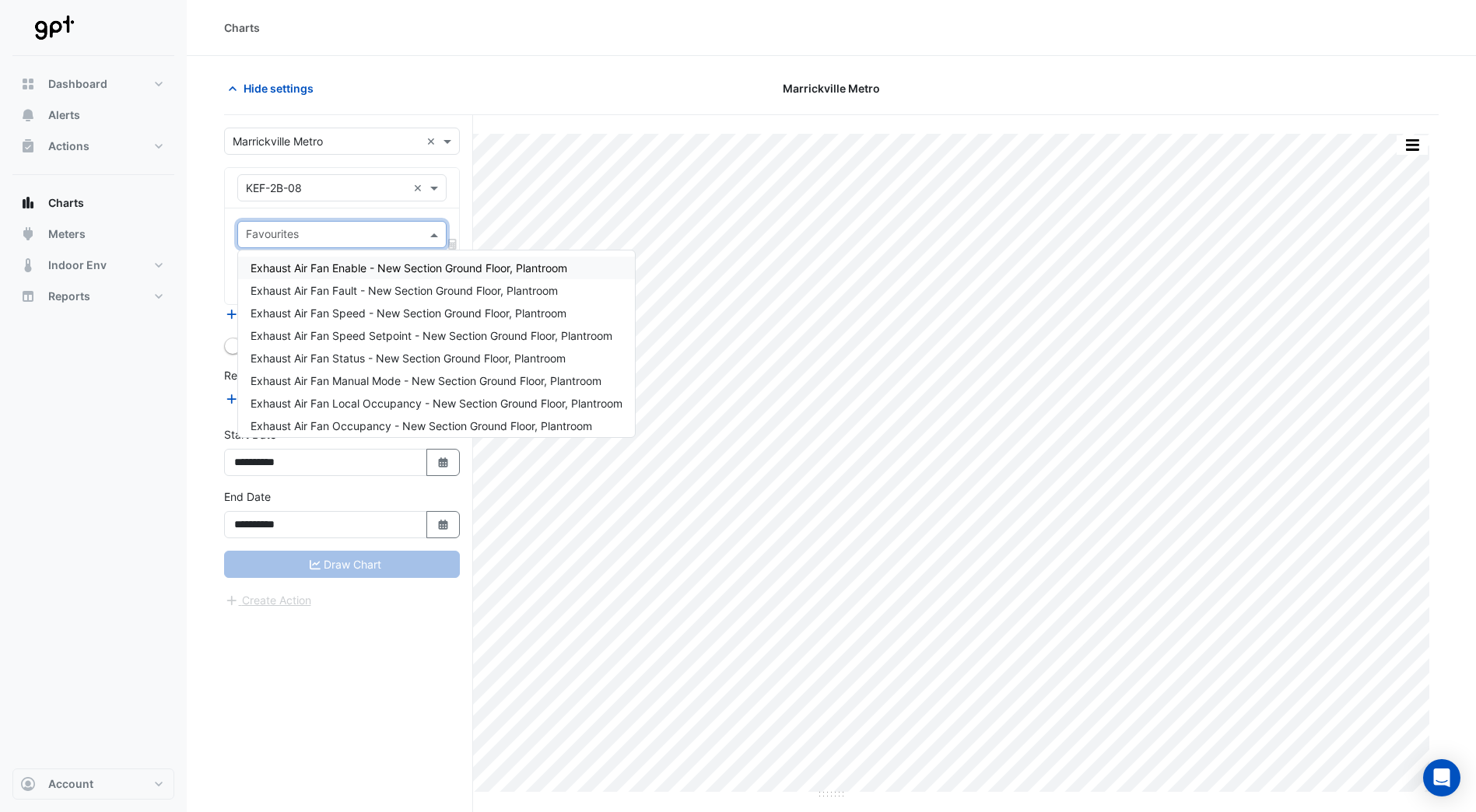
click at [433, 230] on span at bounding box center [436, 234] width 19 height 16
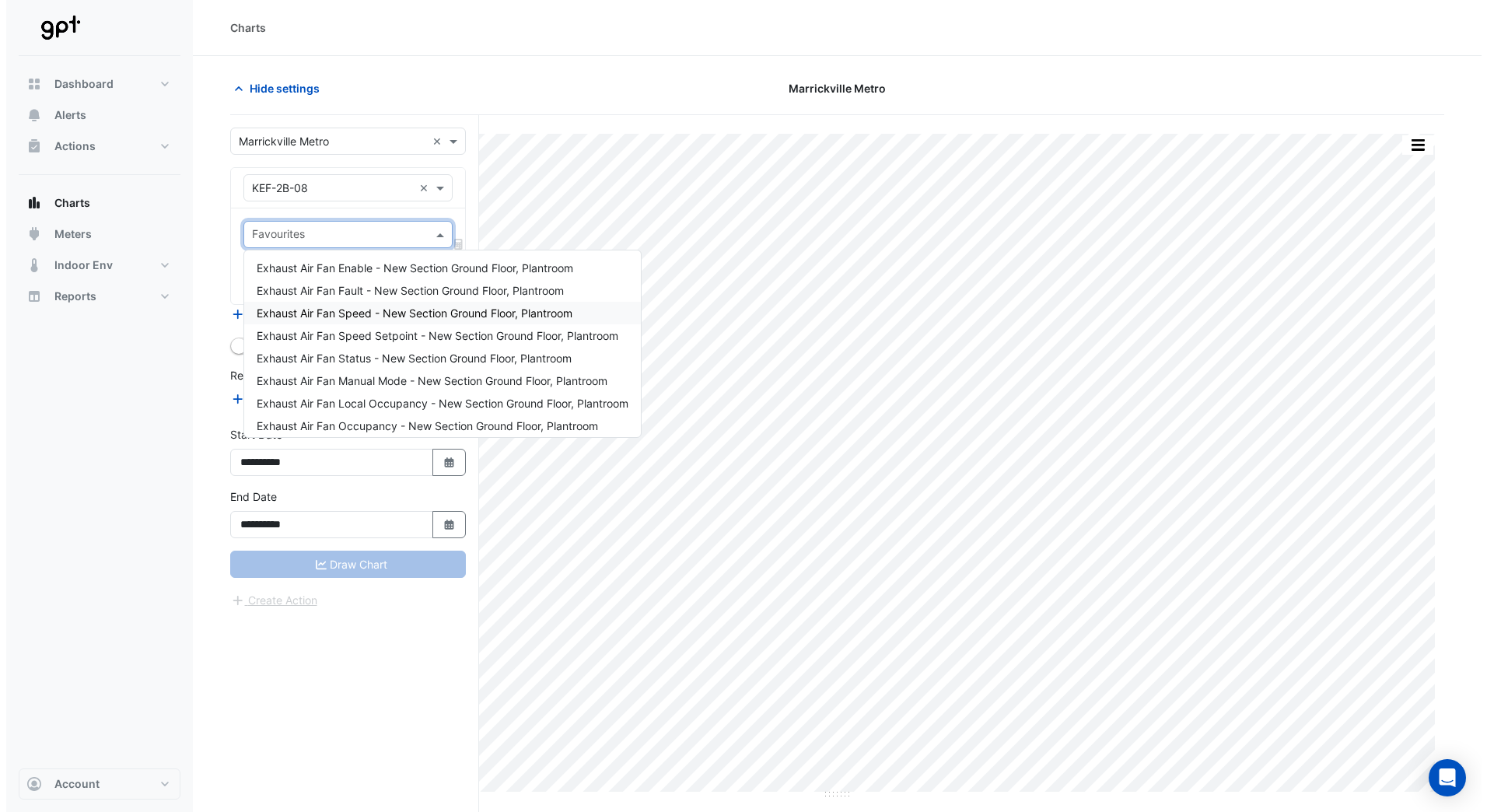
scroll to position [6, 0]
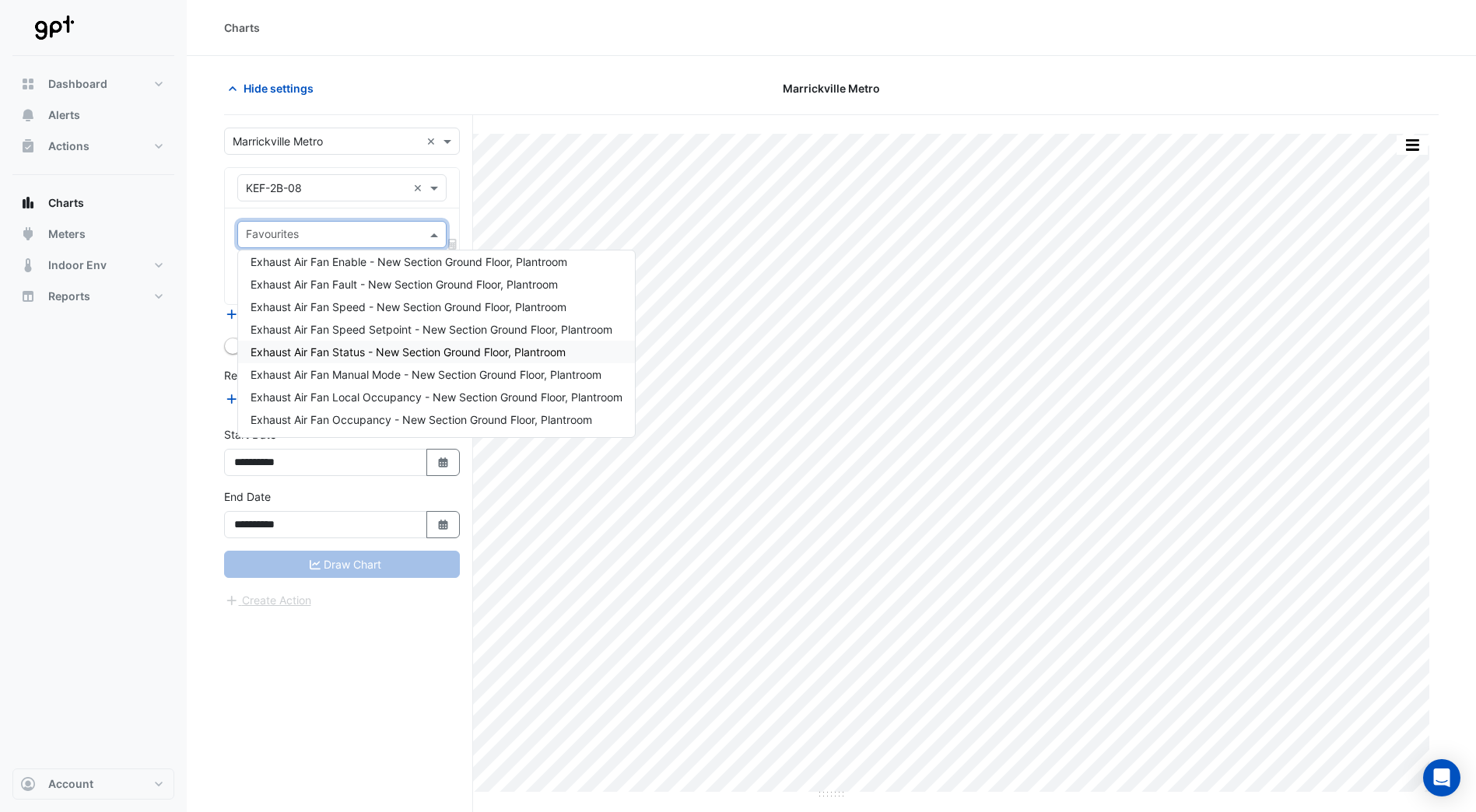
click at [415, 345] on span "Exhaust Air Fan Status - New Section Ground Floor, Plantroom" at bounding box center [408, 351] width 315 height 13
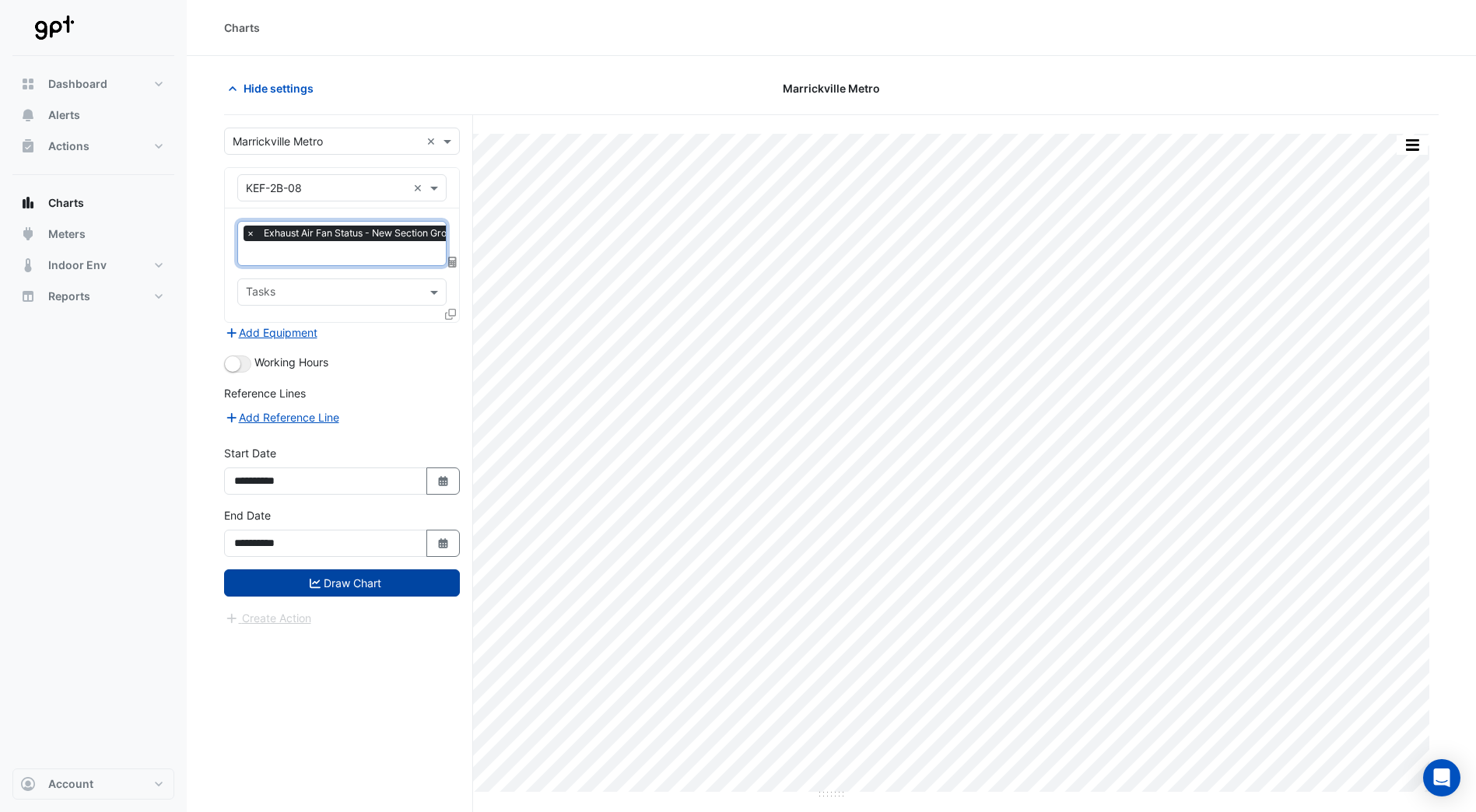
click at [354, 579] on button "Draw Chart" at bounding box center [342, 583] width 235 height 27
